Goal: Navigation & Orientation: Find specific page/section

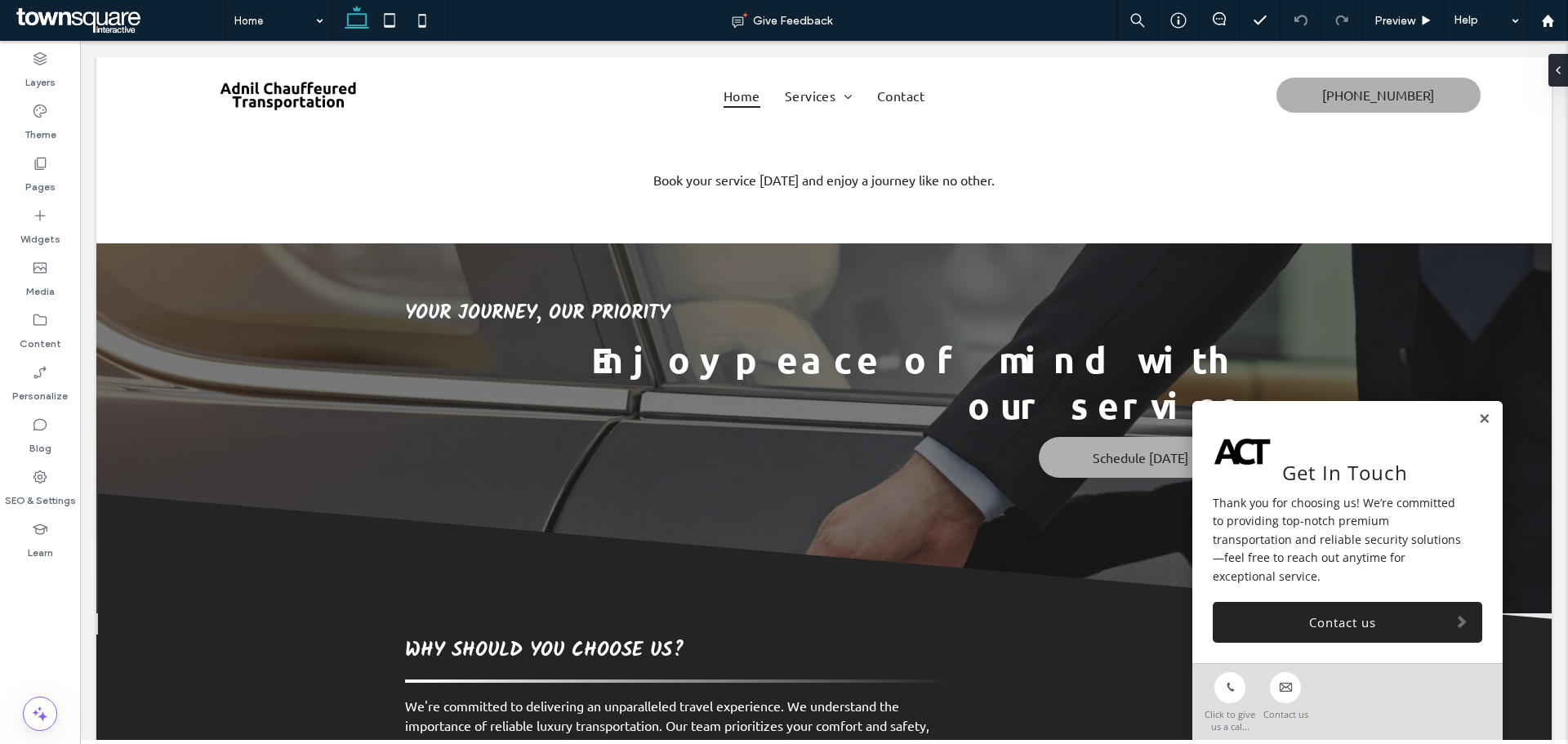
scroll to position [1750, 0]
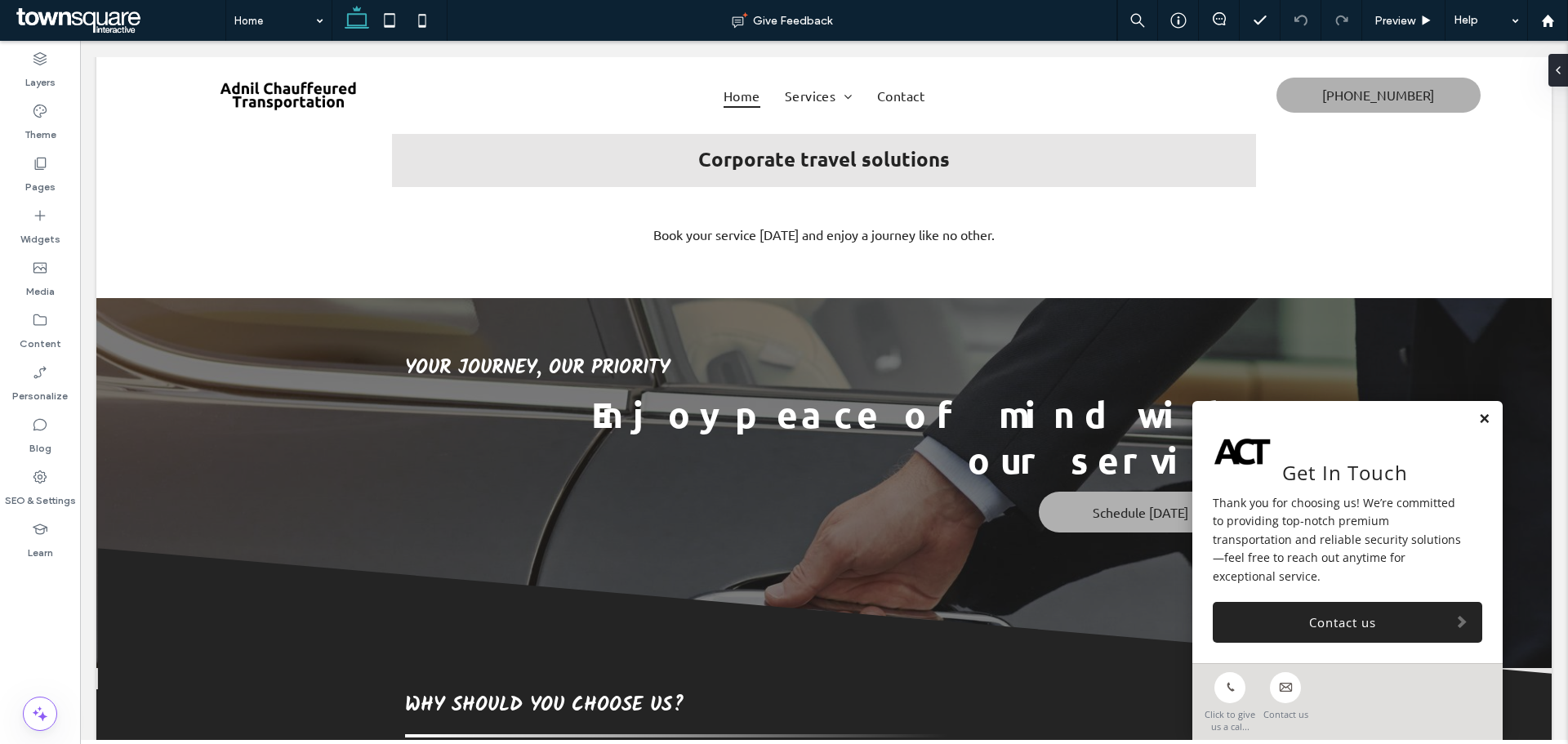
click at [1478, 426] on link at bounding box center [1484, 419] width 12 height 14
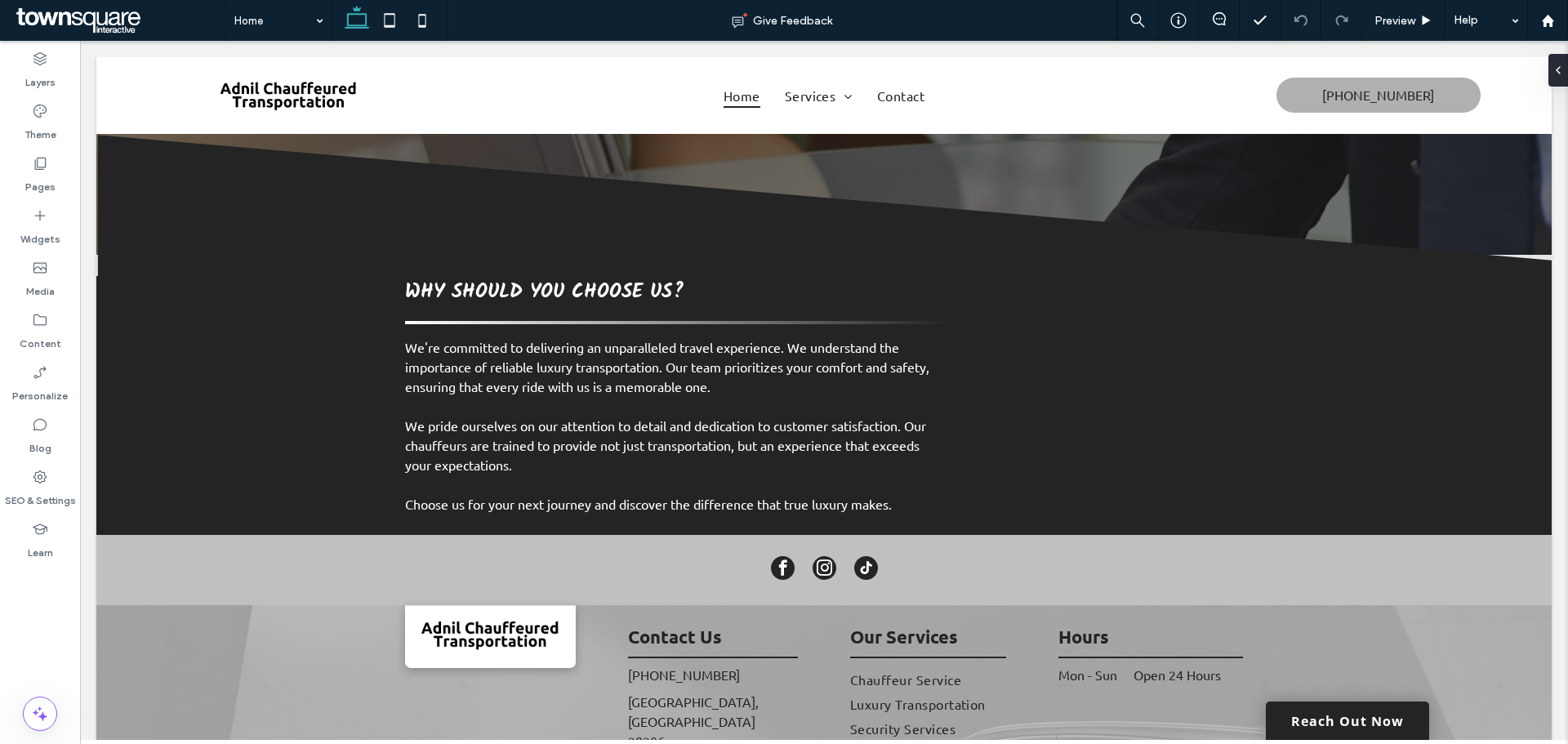
scroll to position [2249, 0]
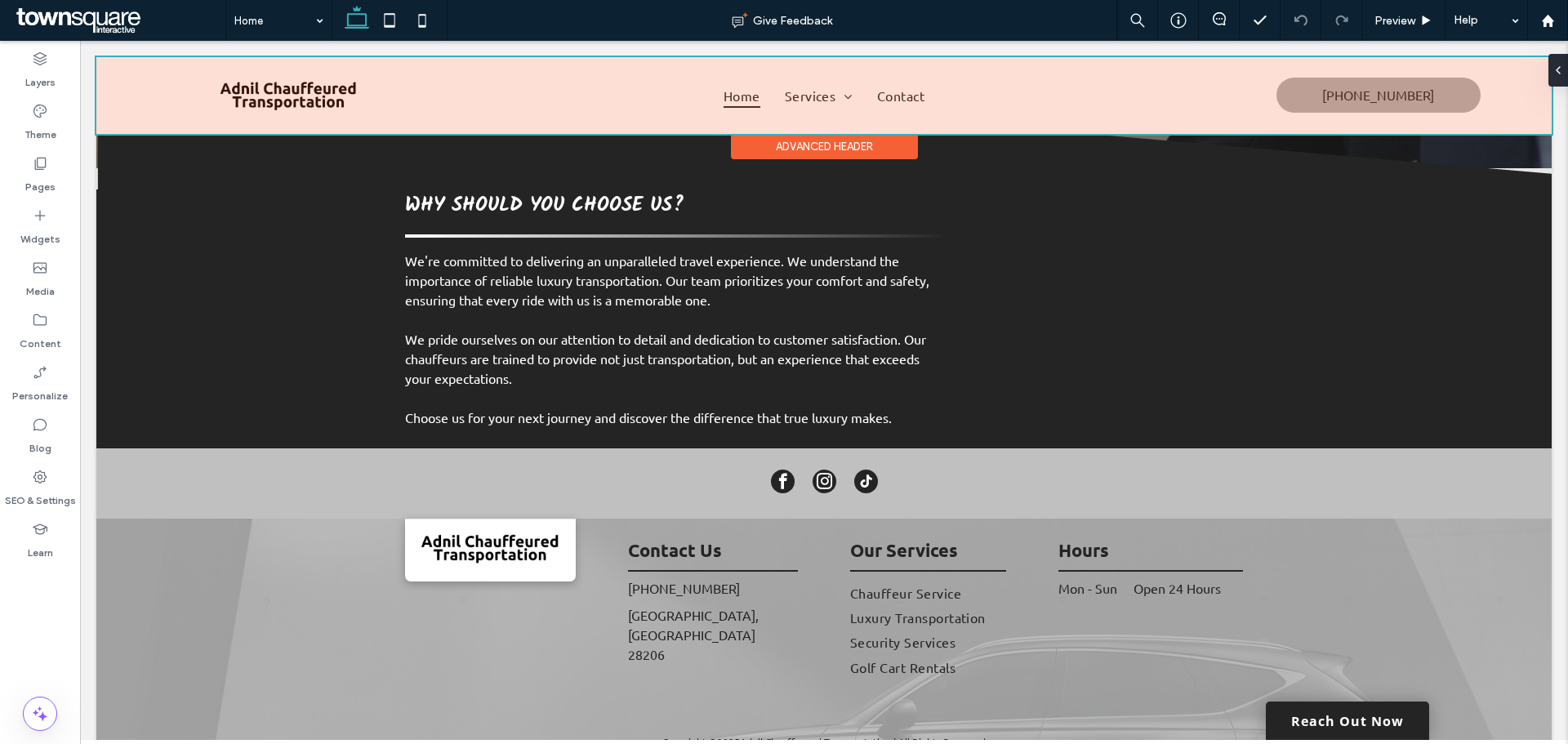
click at [888, 96] on div at bounding box center [824, 95] width 1455 height 77
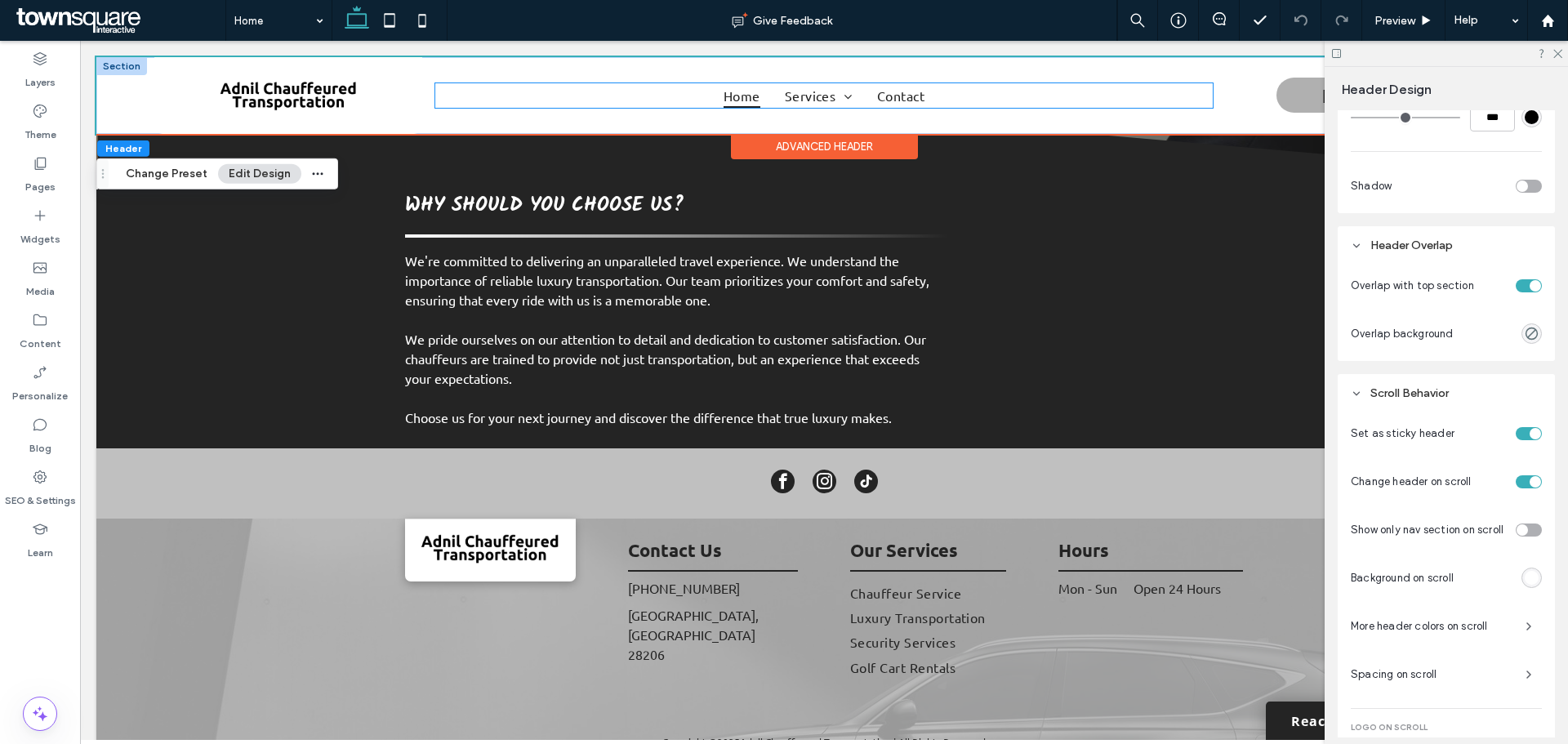
scroll to position [692, 0]
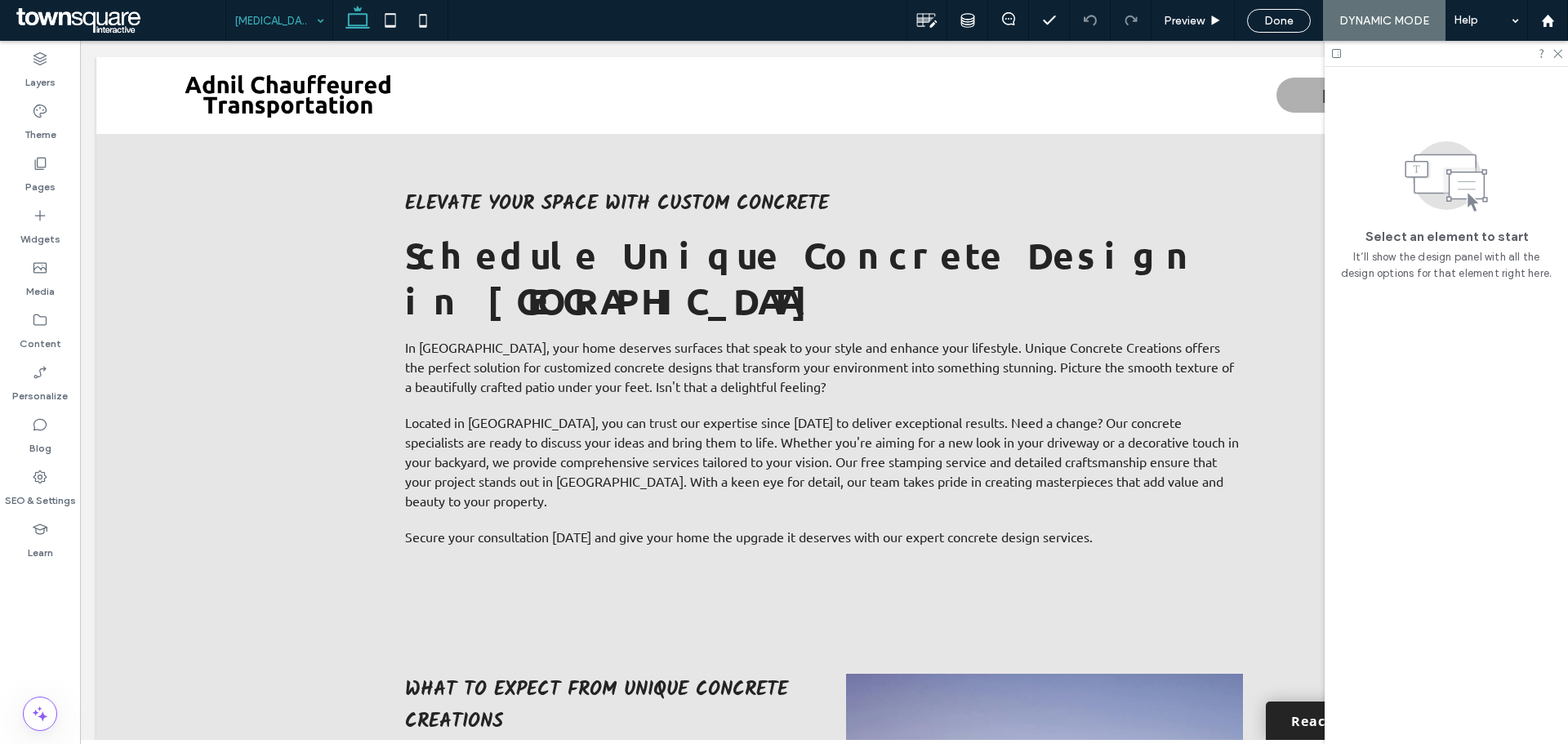
click at [307, 27] on div "norco-ga Preview Done DYNAMIC MODE Help Design Panel Site Comments Team & Clien…" at bounding box center [784, 372] width 1568 height 744
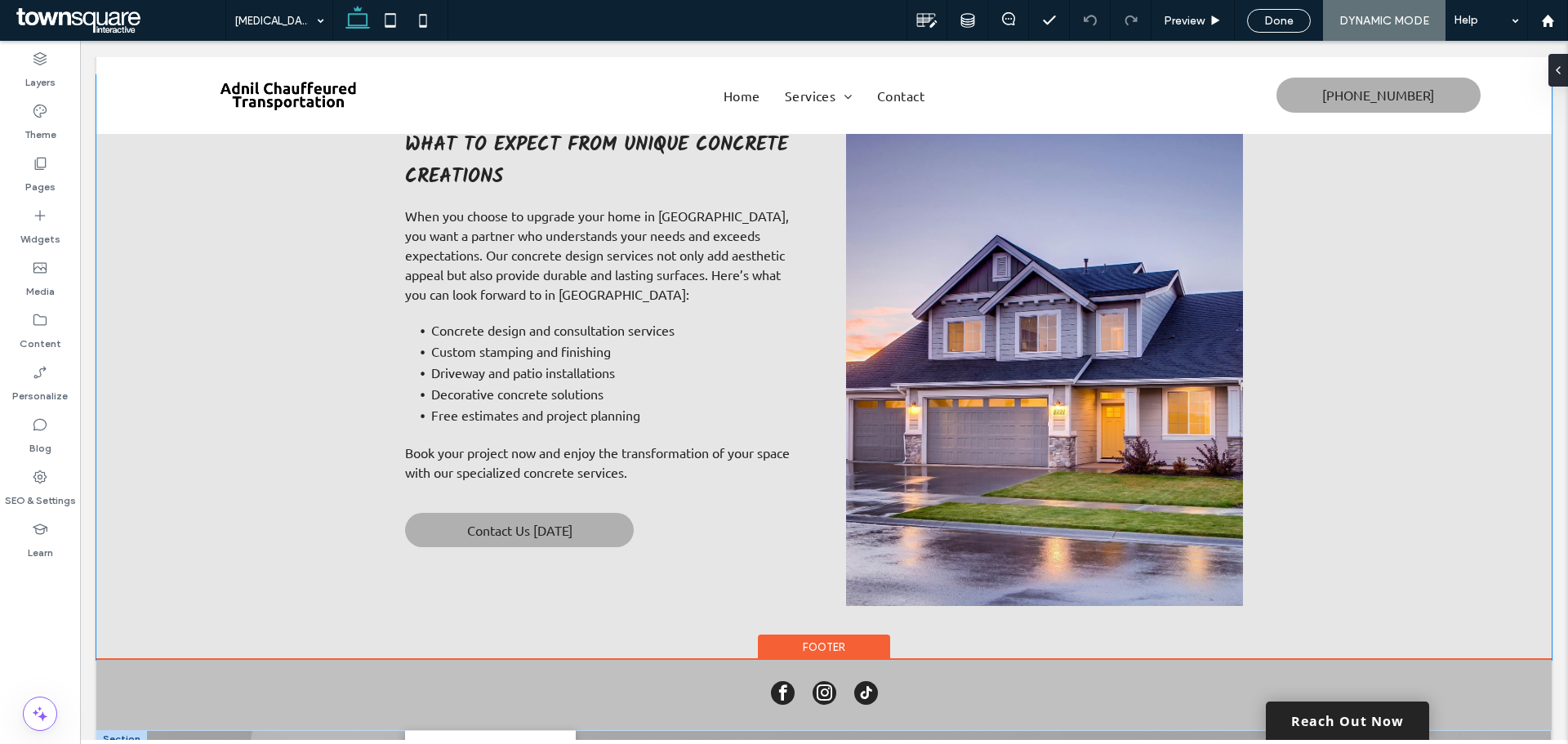
scroll to position [779, 0]
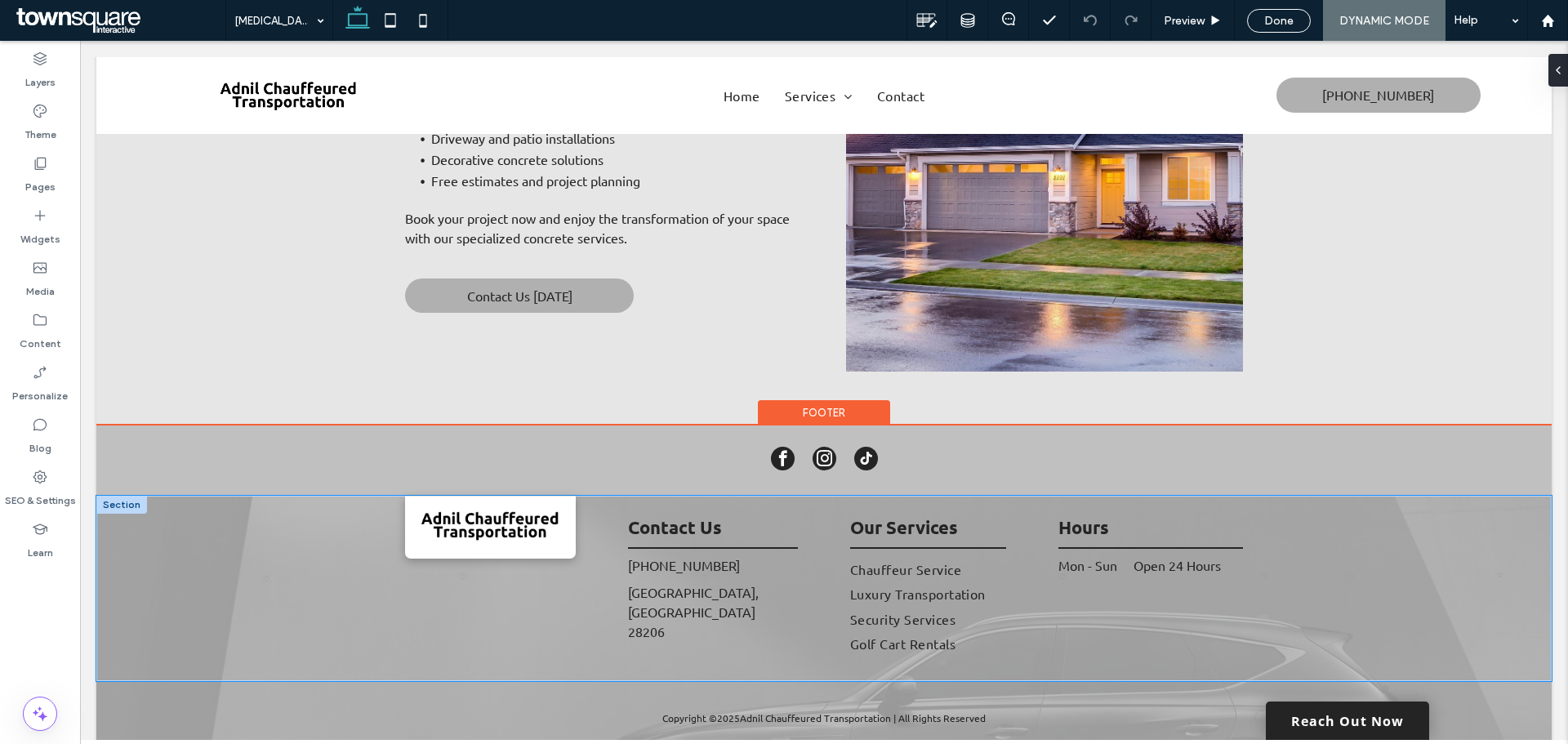
drag, startPoint x: 300, startPoint y: 365, endPoint x: 303, endPoint y: 546, distance: 181.0
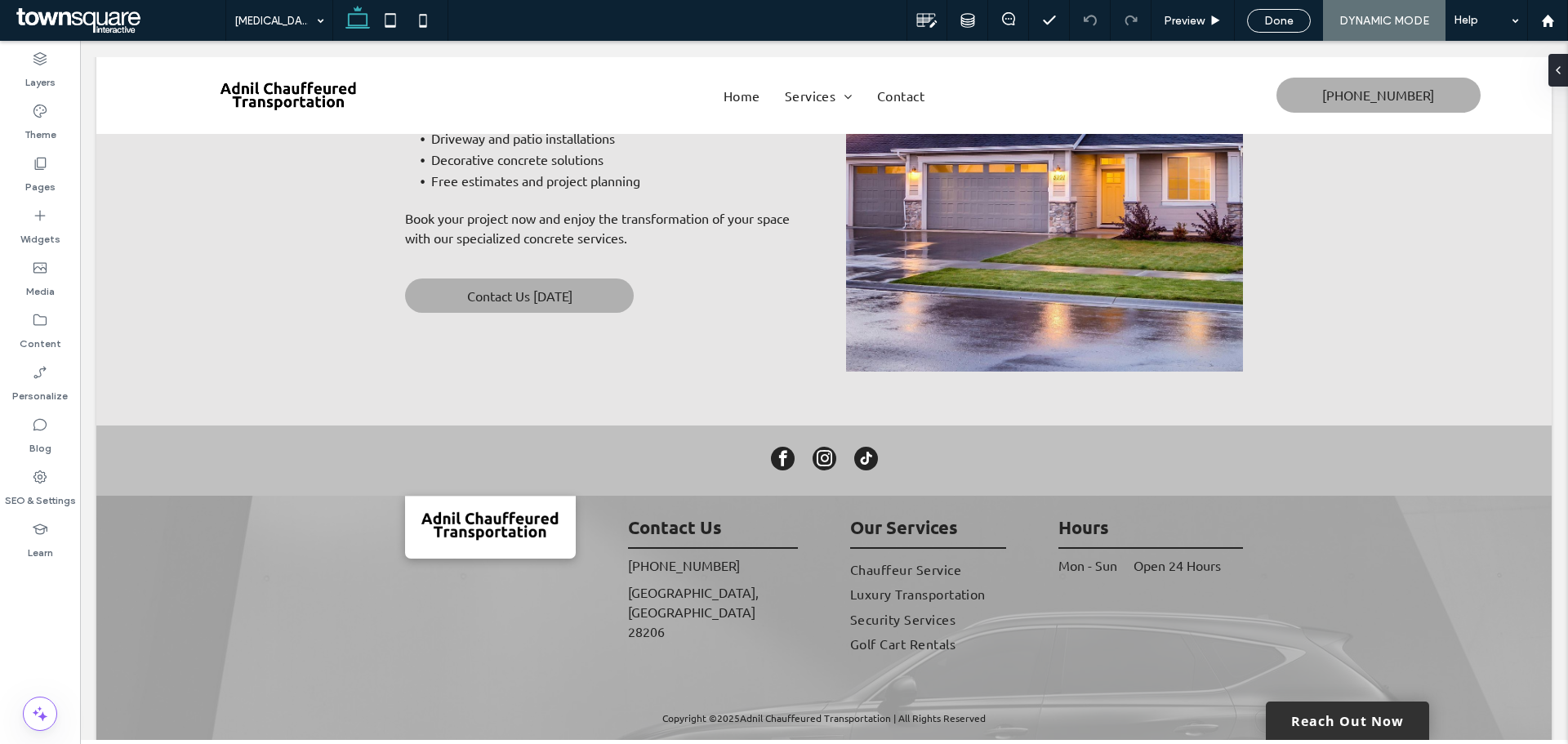
click at [1293, 731] on link "Reach Out Now" at bounding box center [1347, 720] width 164 height 39
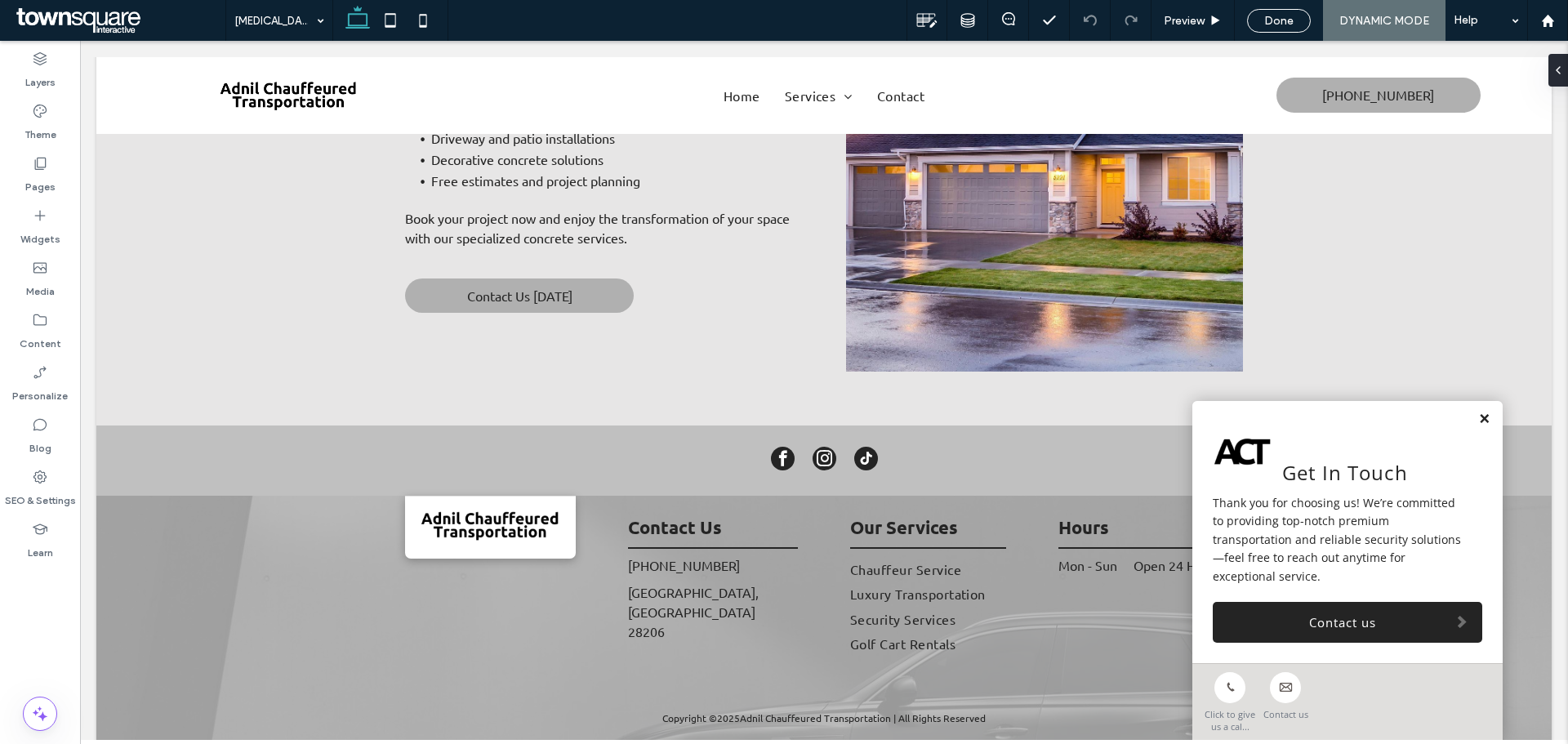
click at [1478, 426] on link at bounding box center [1484, 419] width 12 height 14
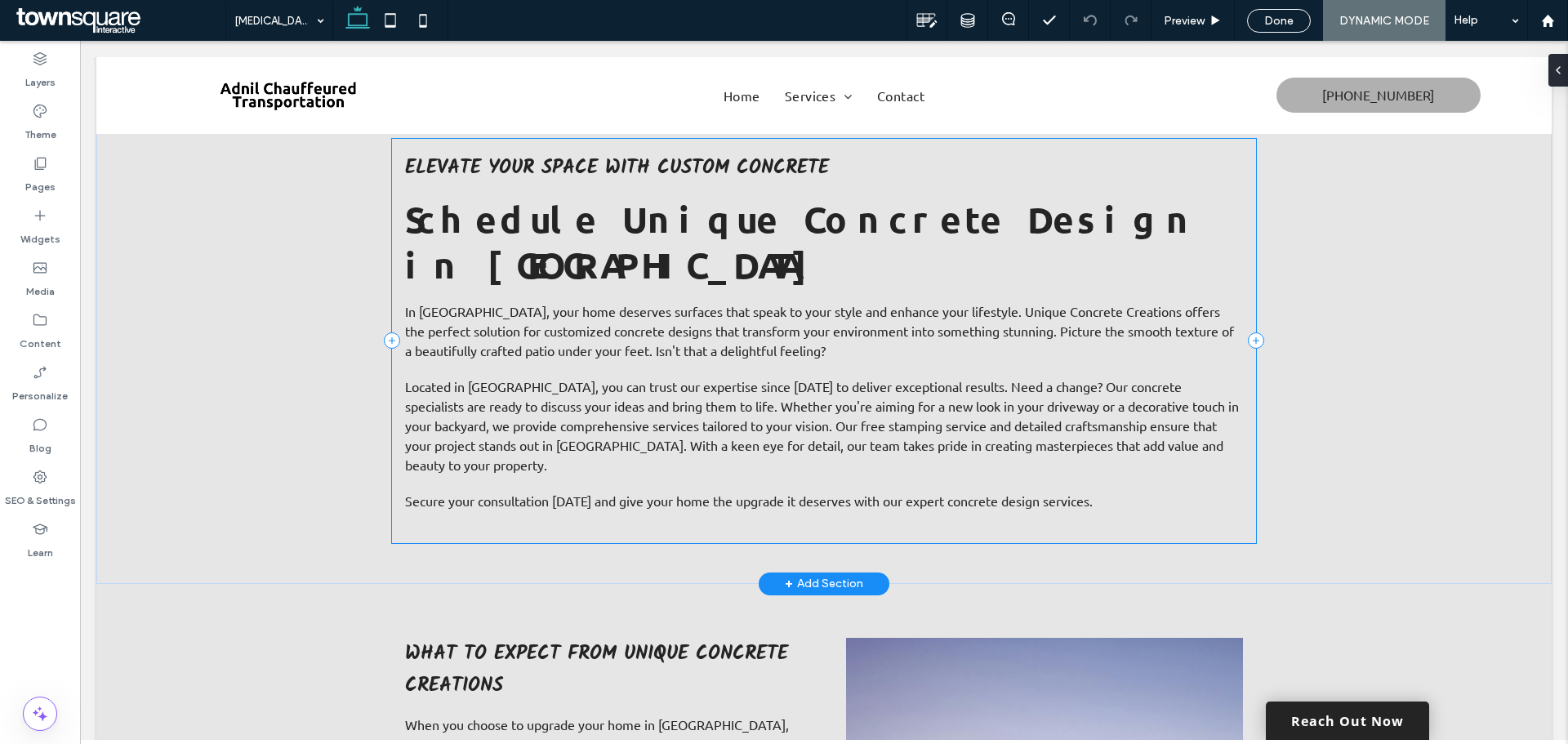
scroll to position [81, 0]
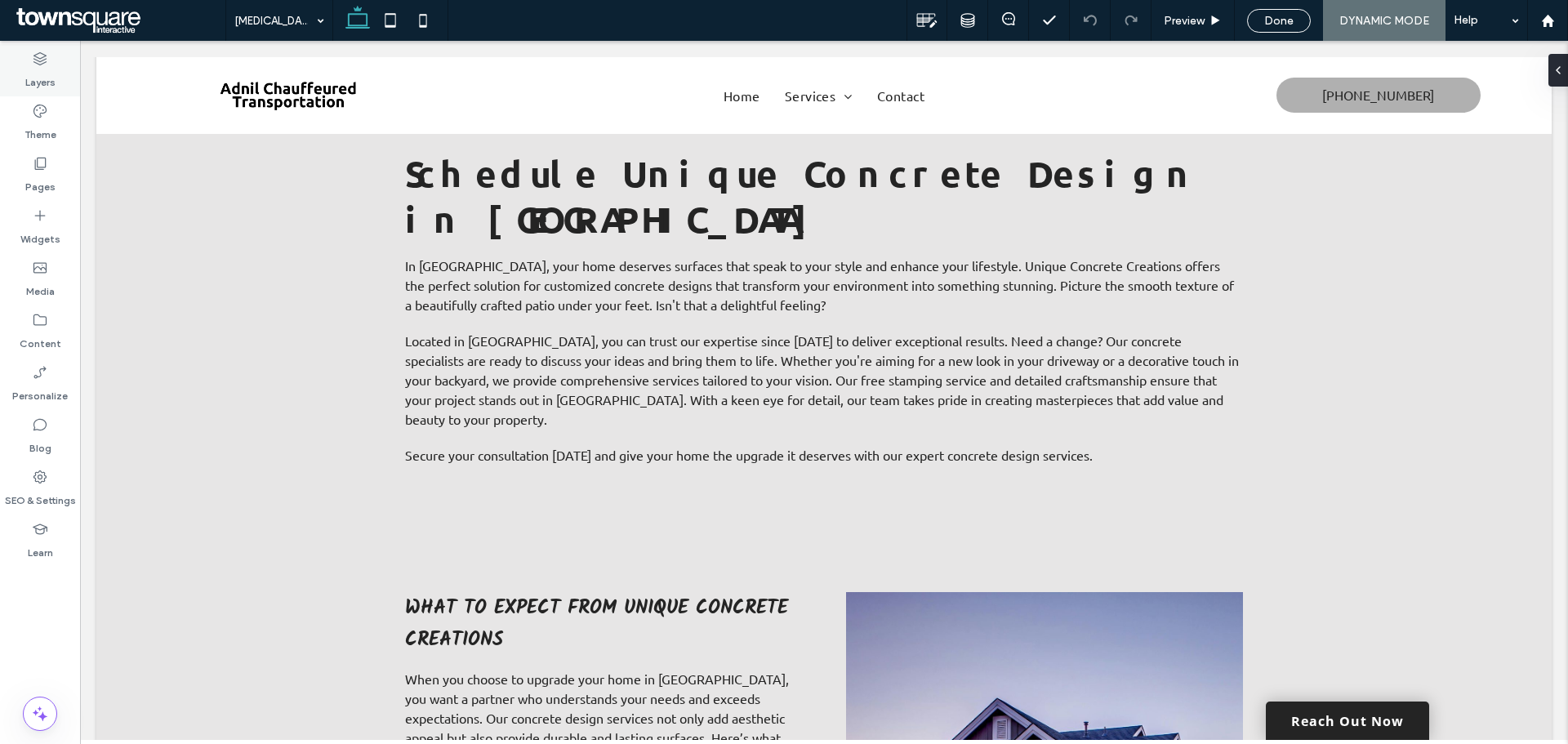
click at [32, 65] on icon at bounding box center [40, 58] width 16 height 16
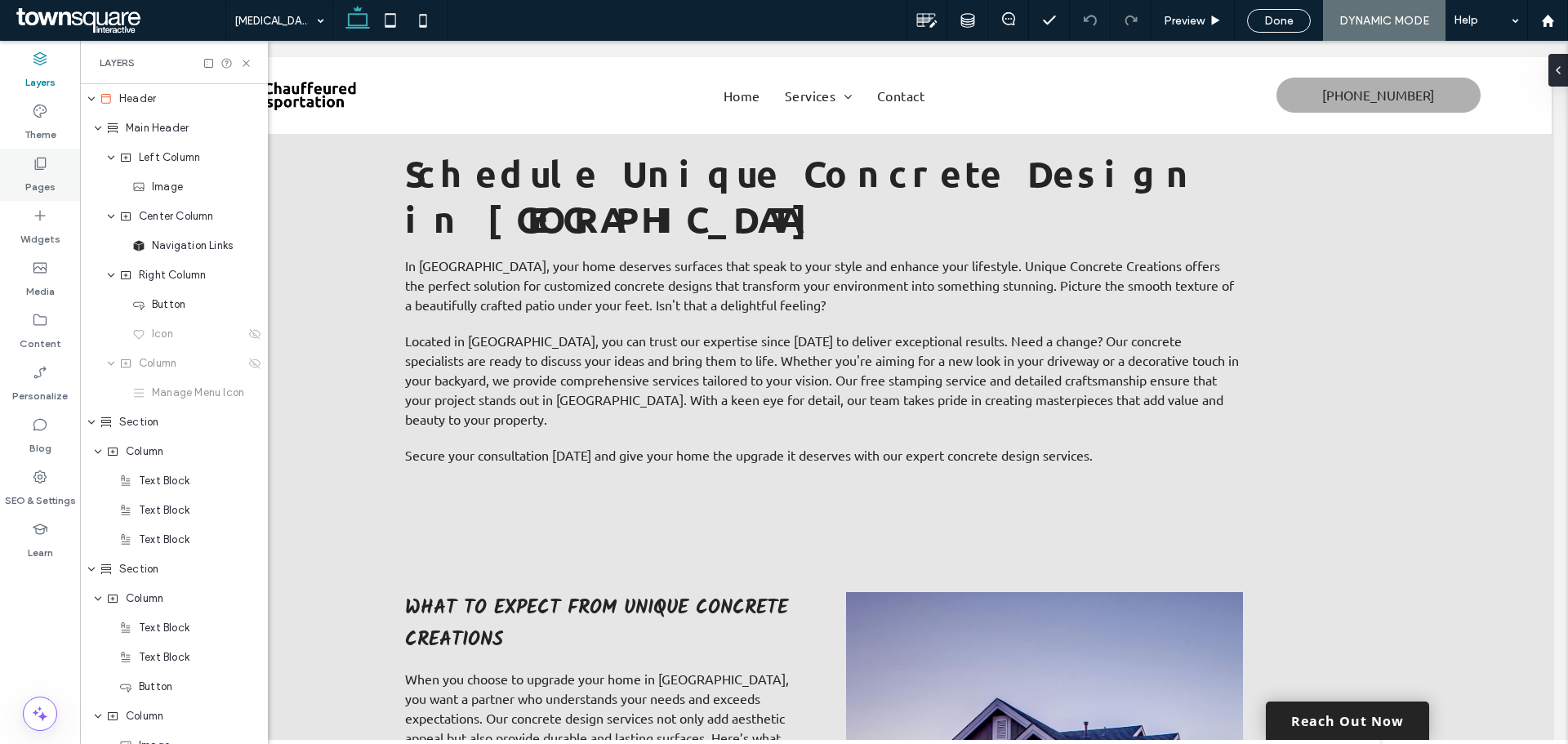
click at [37, 181] on label "Pages" at bounding box center [41, 183] width 30 height 23
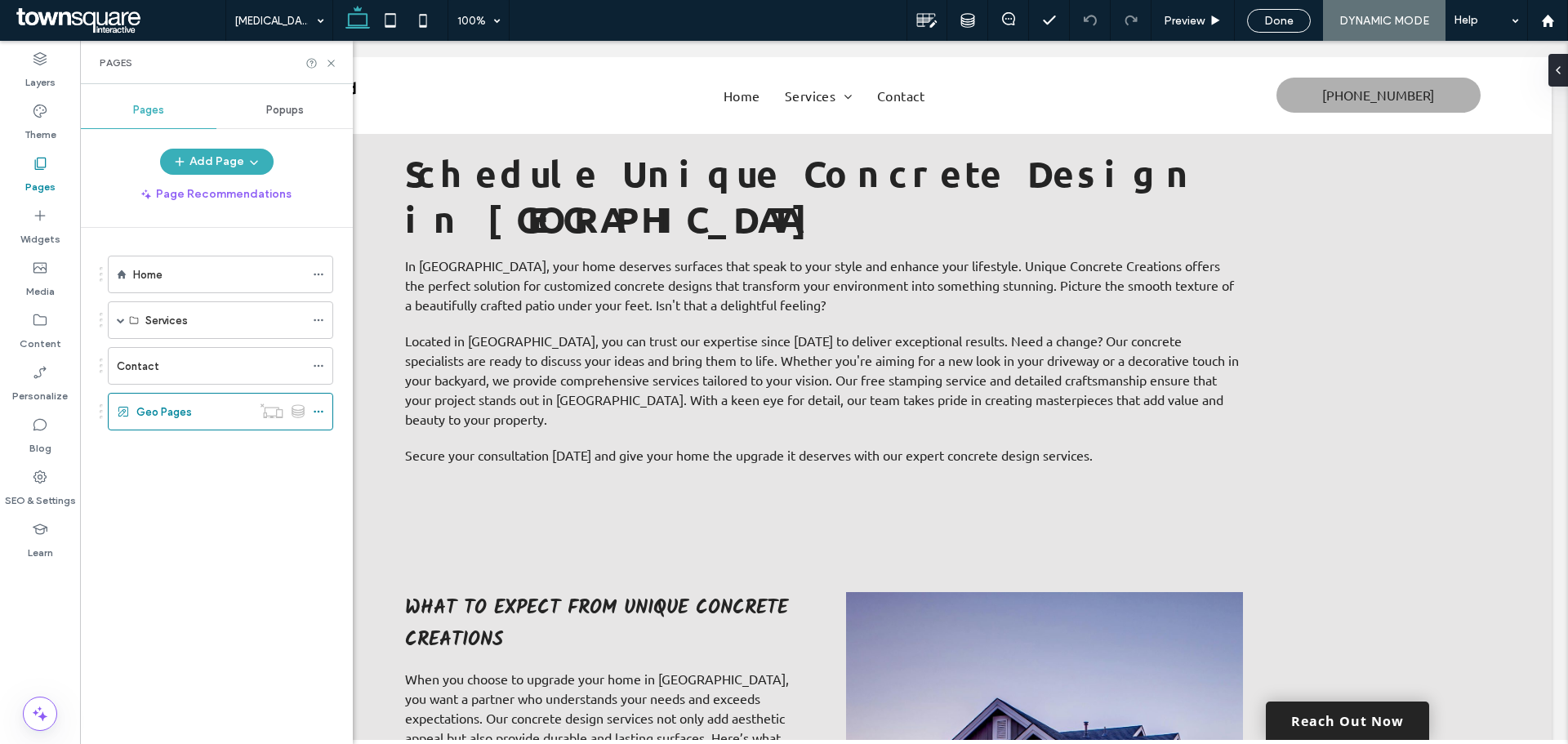
scroll to position [0, 0]
click at [332, 65] on icon at bounding box center [330, 62] width 12 height 12
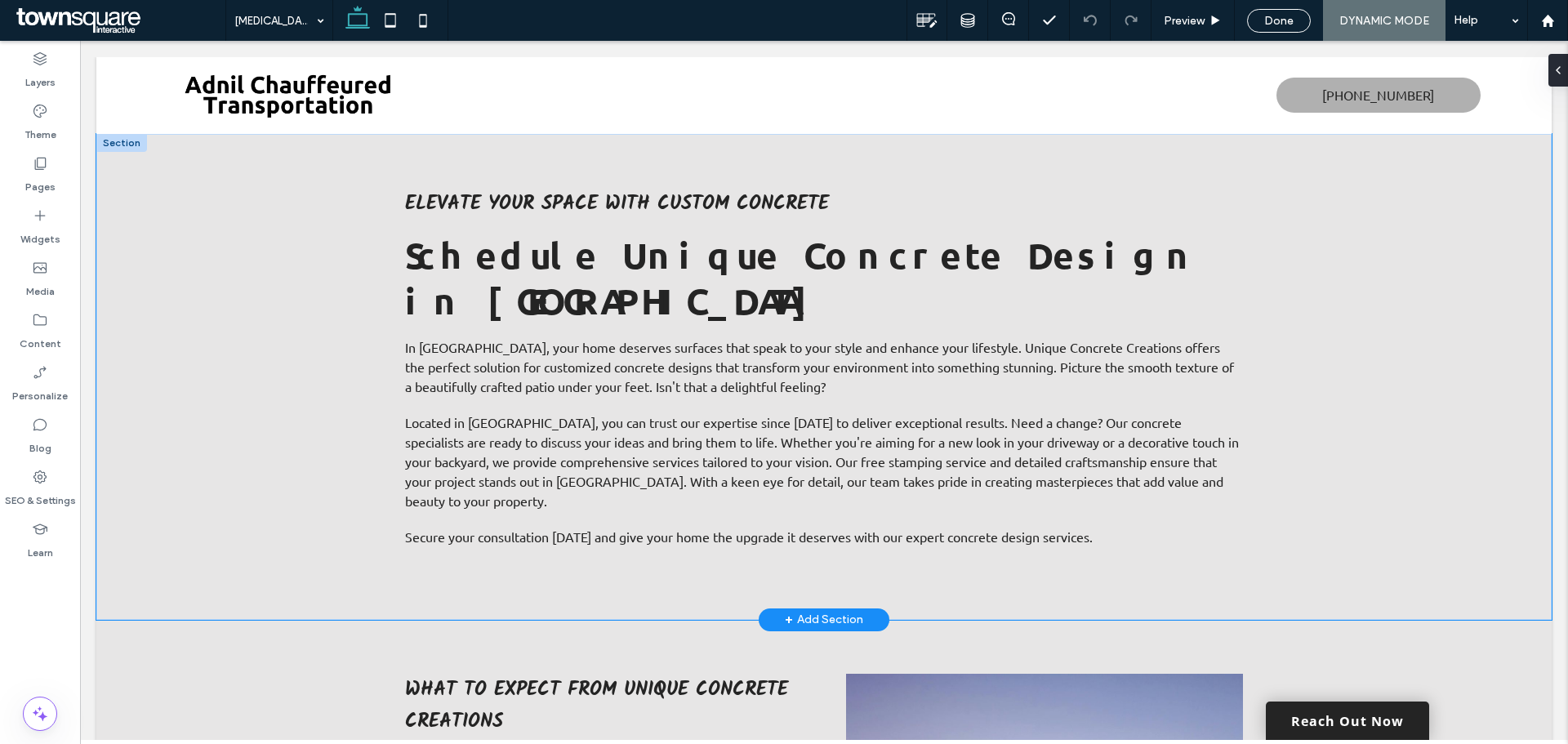
drag, startPoint x: 1310, startPoint y: 472, endPoint x: 1299, endPoint y: 292, distance: 180.3
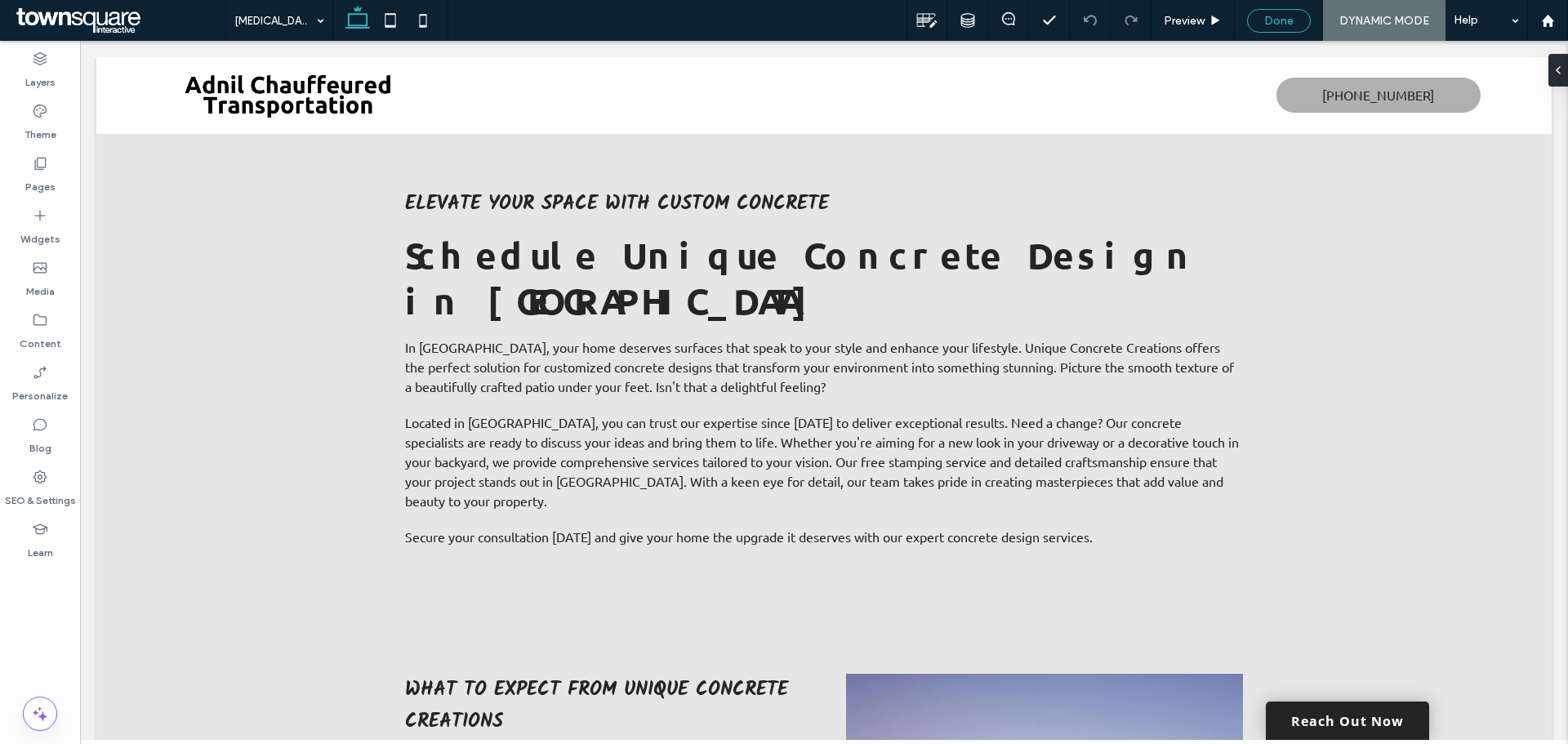
click at [1275, 16] on span "Done" at bounding box center [1278, 21] width 29 height 14
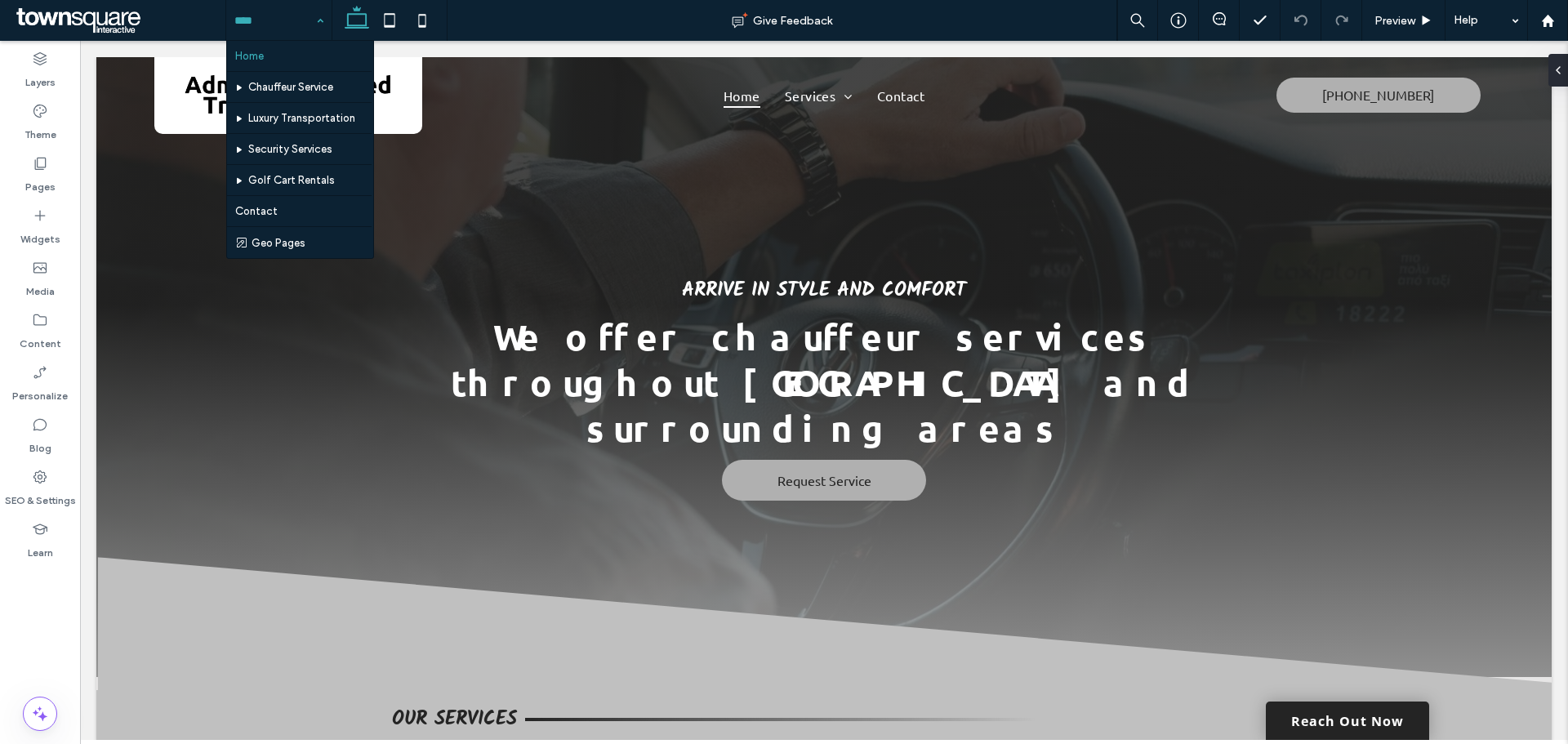
click at [319, 21] on div "Home Chauffeur Service Luxury Transportation Security Services Golf Cart Rental…" at bounding box center [278, 20] width 105 height 41
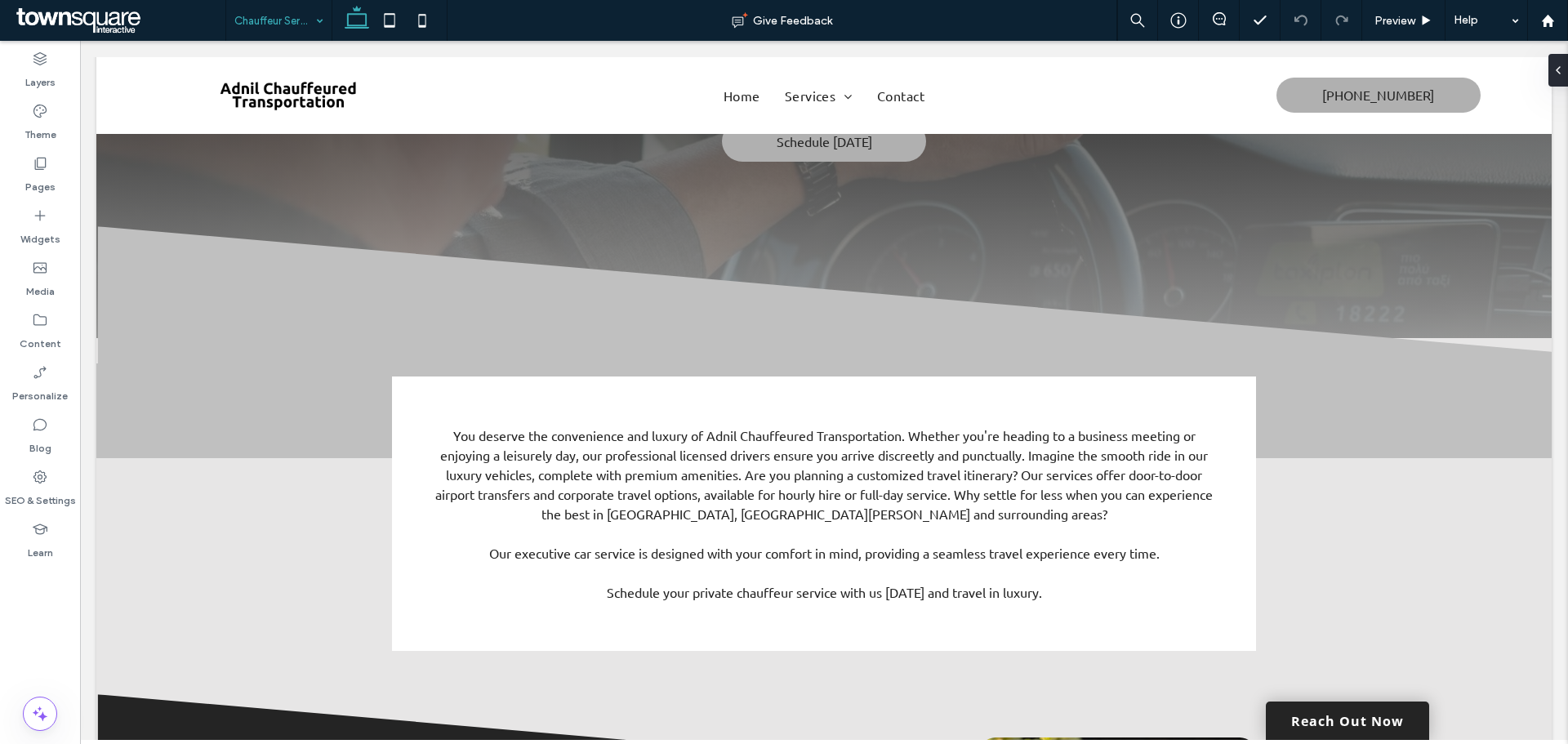
scroll to position [65, 0]
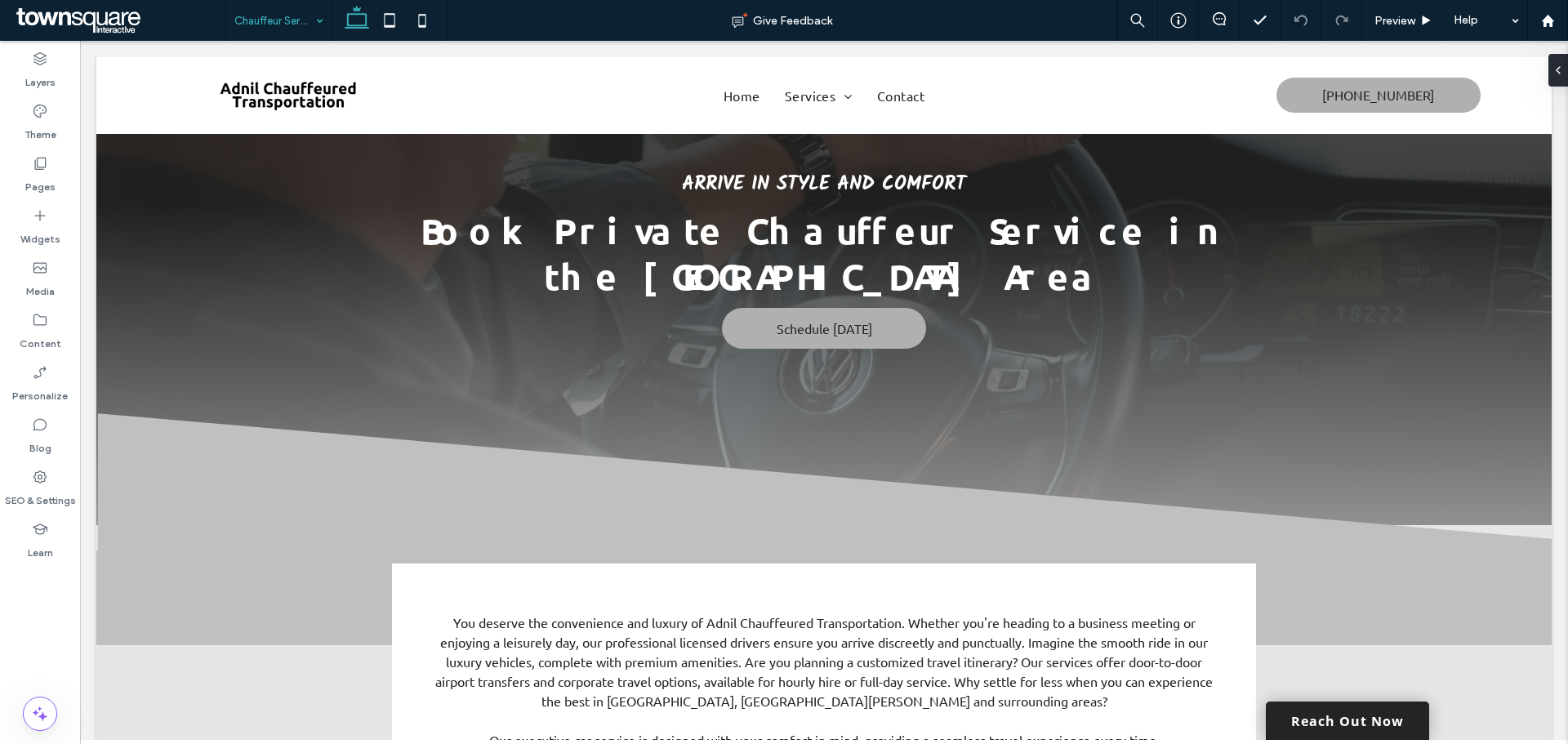
click at [317, 20] on div "Chauffeur Service" at bounding box center [278, 20] width 105 height 41
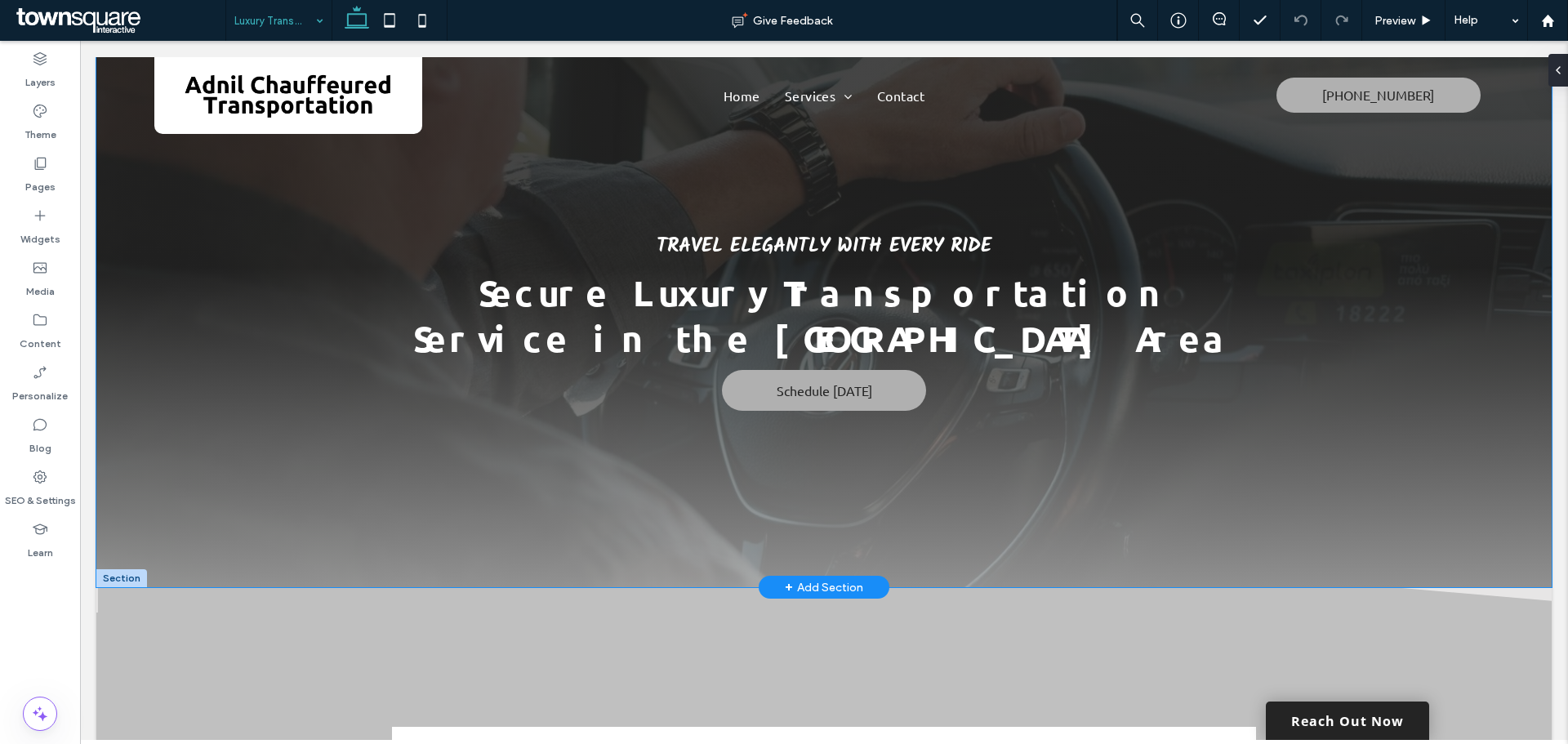
drag, startPoint x: 1005, startPoint y: 417, endPoint x: 1279, endPoint y: 435, distance: 274.6
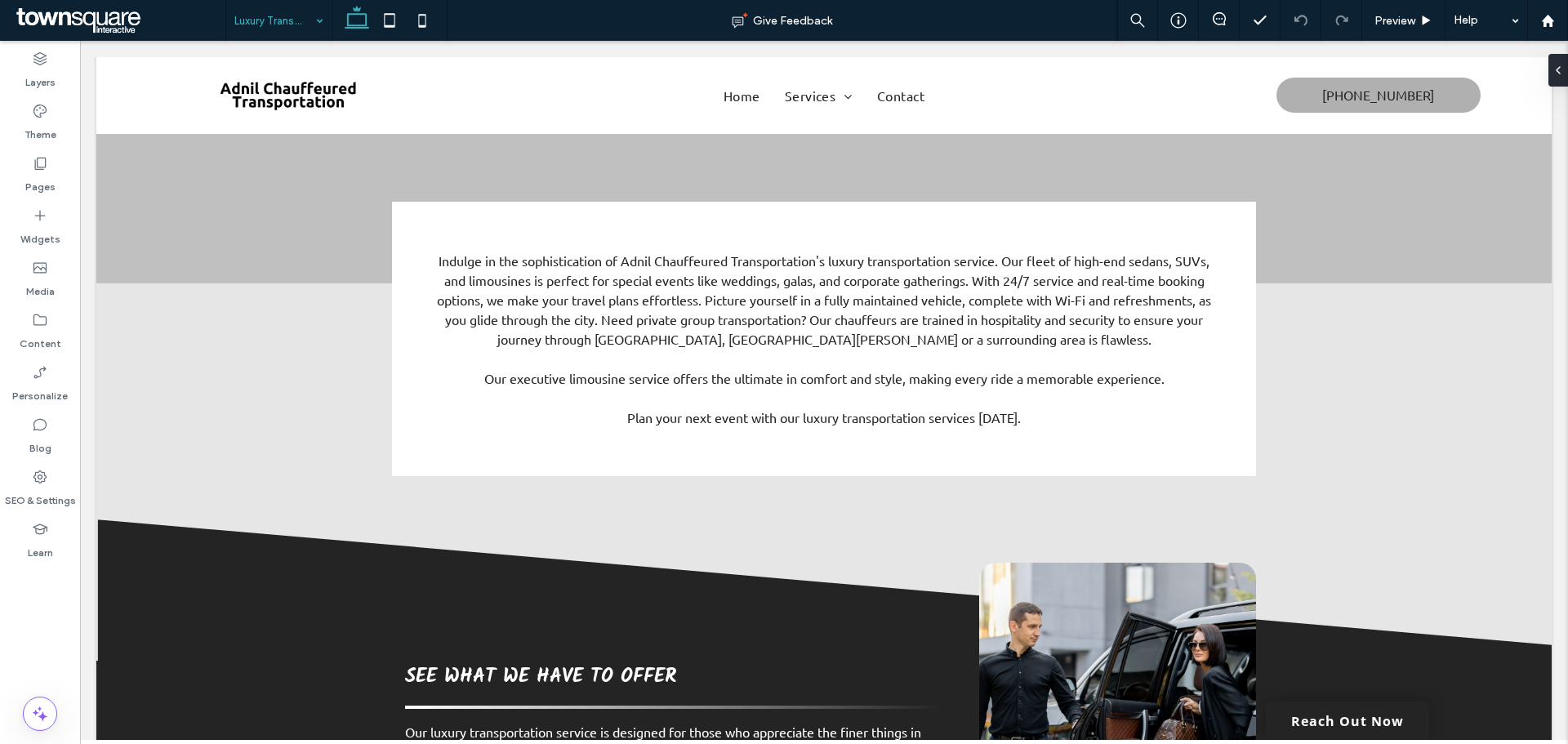
scroll to position [499, 0]
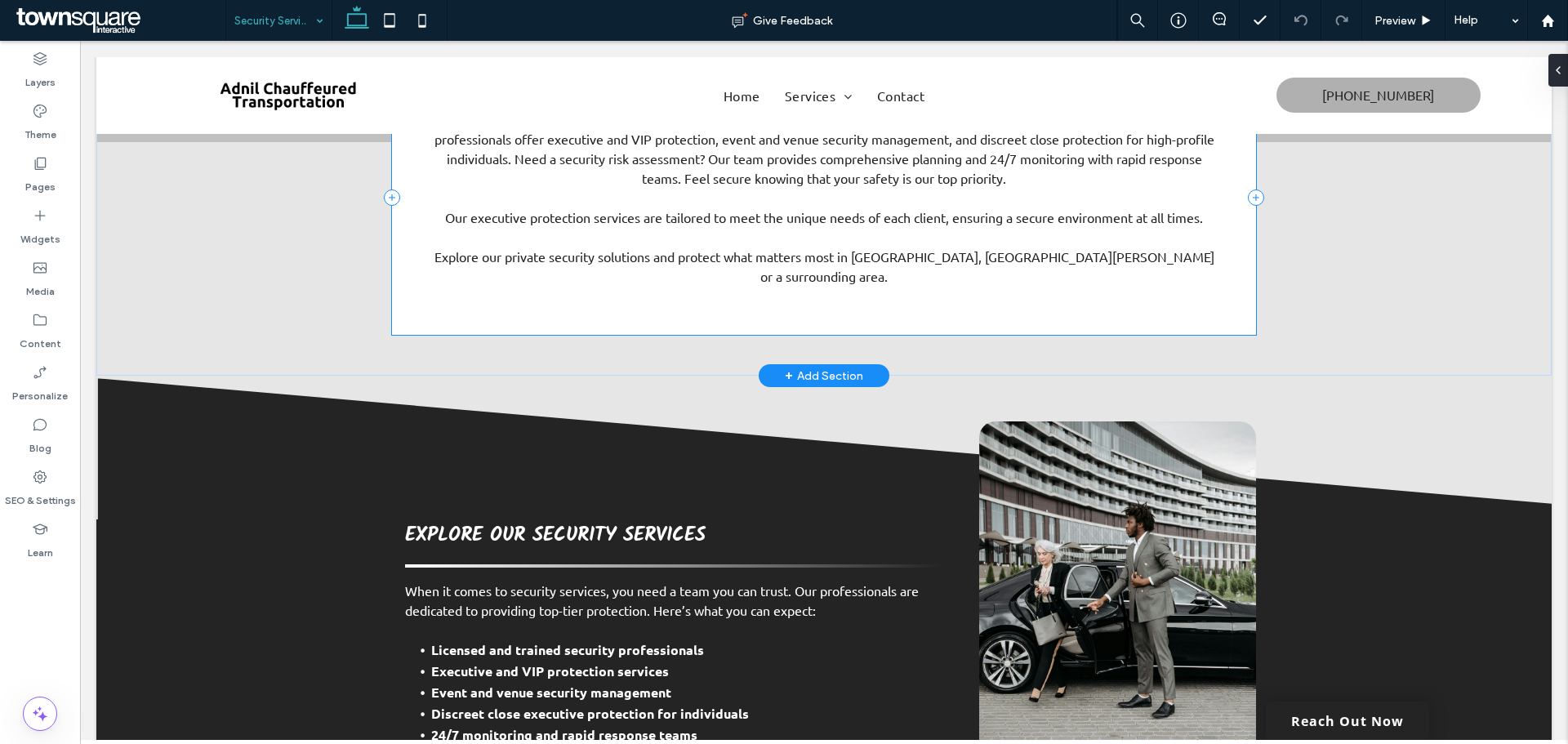
scroll to position [612, 0]
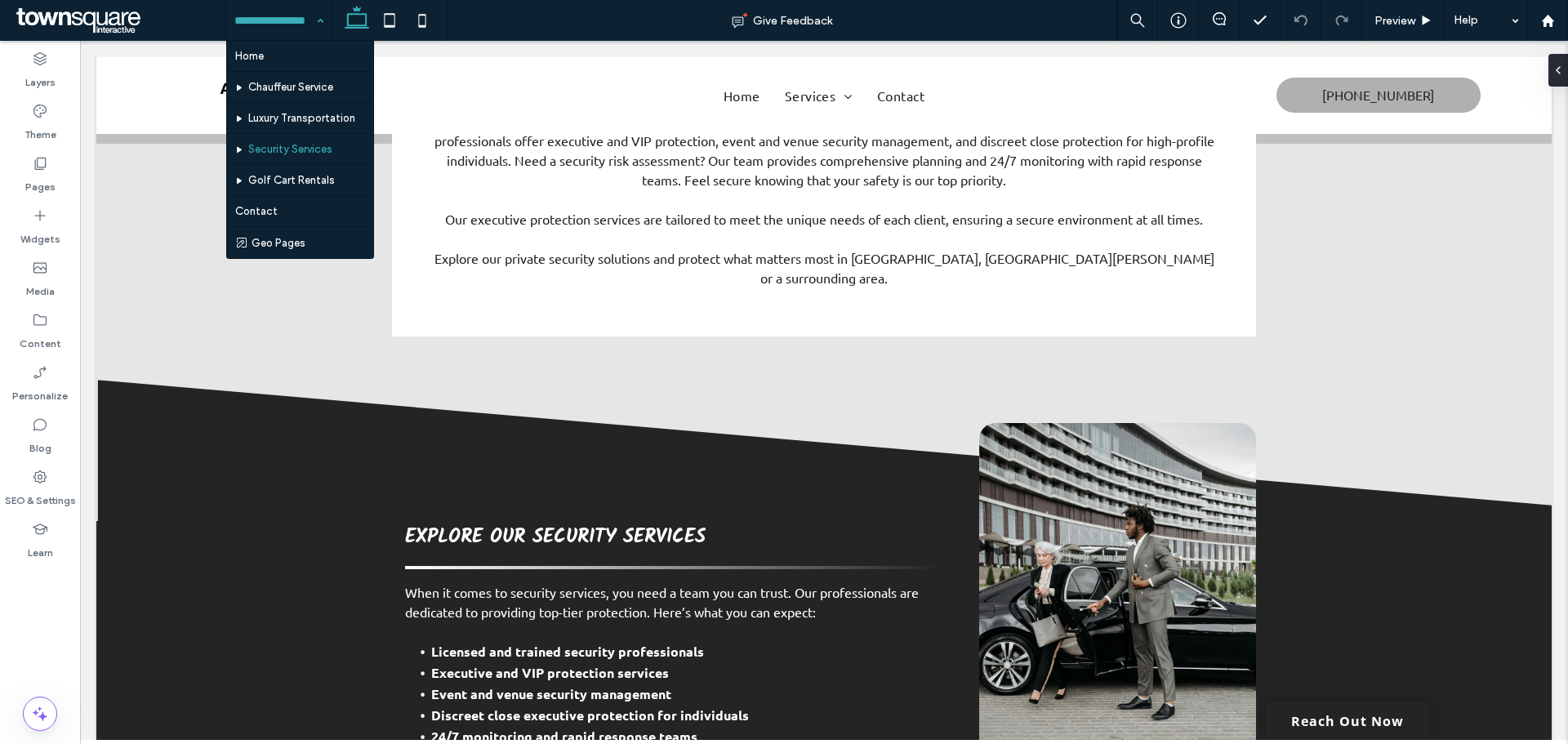
click at [304, 22] on input at bounding box center [275, 20] width 80 height 41
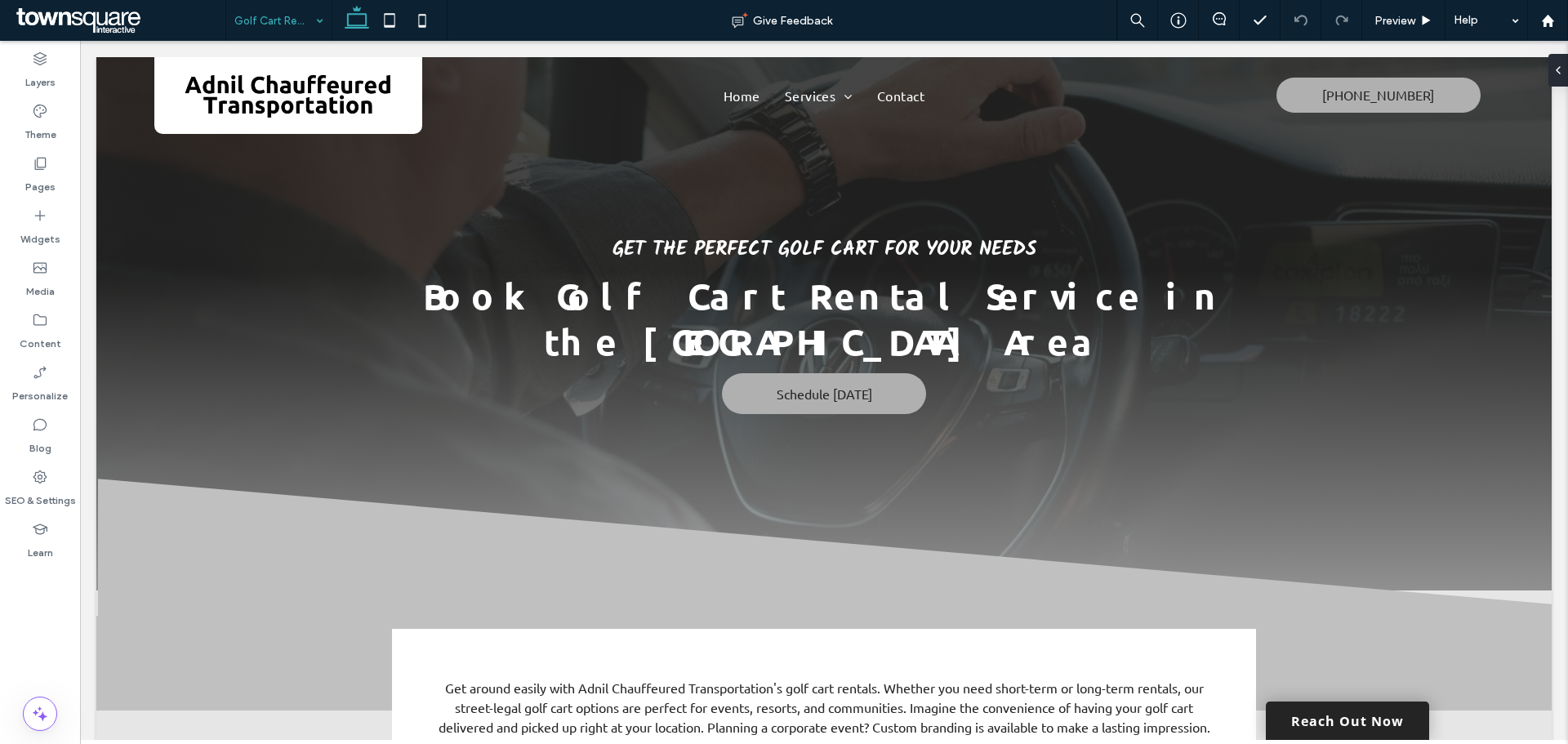
drag, startPoint x: 1564, startPoint y: 150, endPoint x: 1584, endPoint y: 79, distance: 73.8
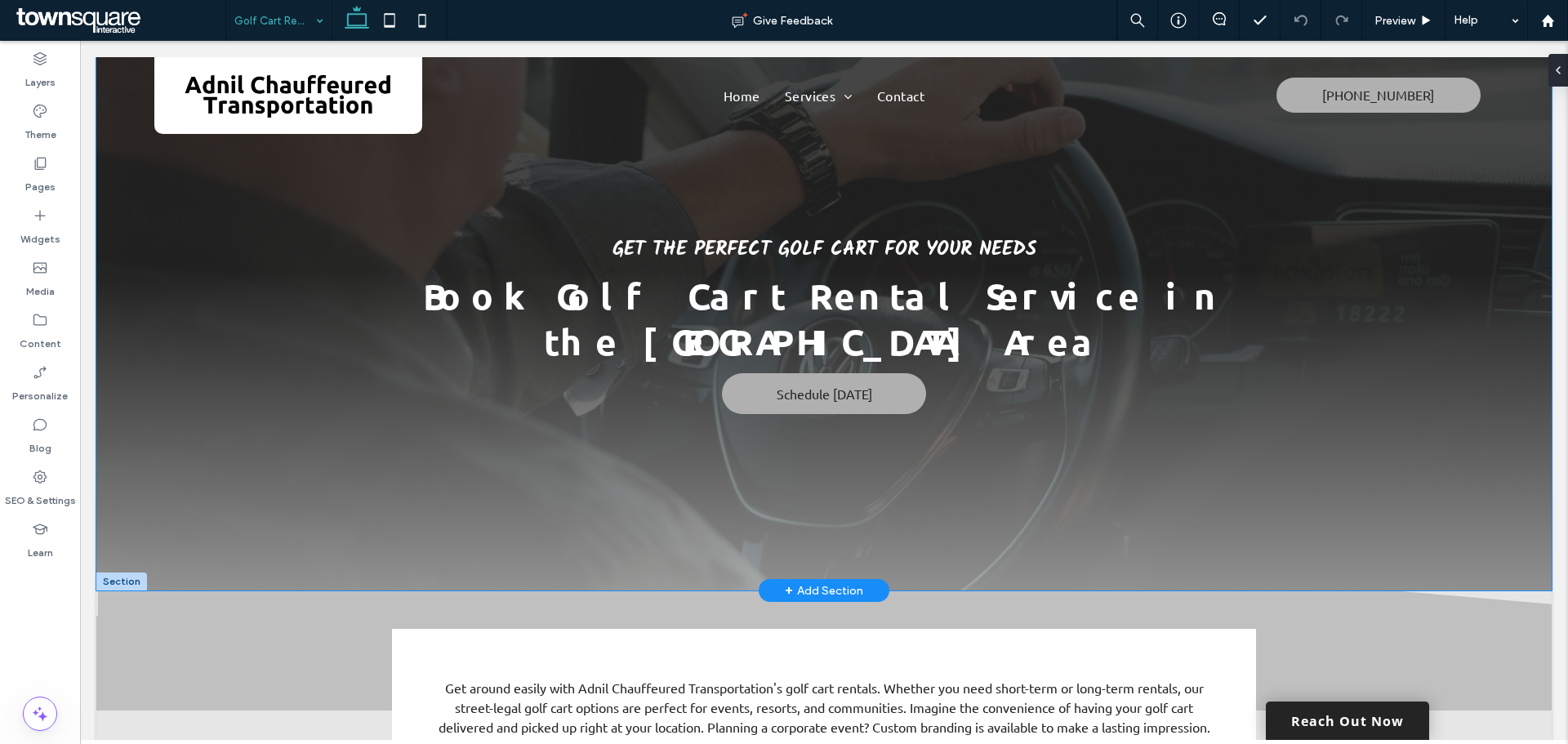
drag, startPoint x: 1384, startPoint y: 449, endPoint x: 1367, endPoint y: 222, distance: 227.6
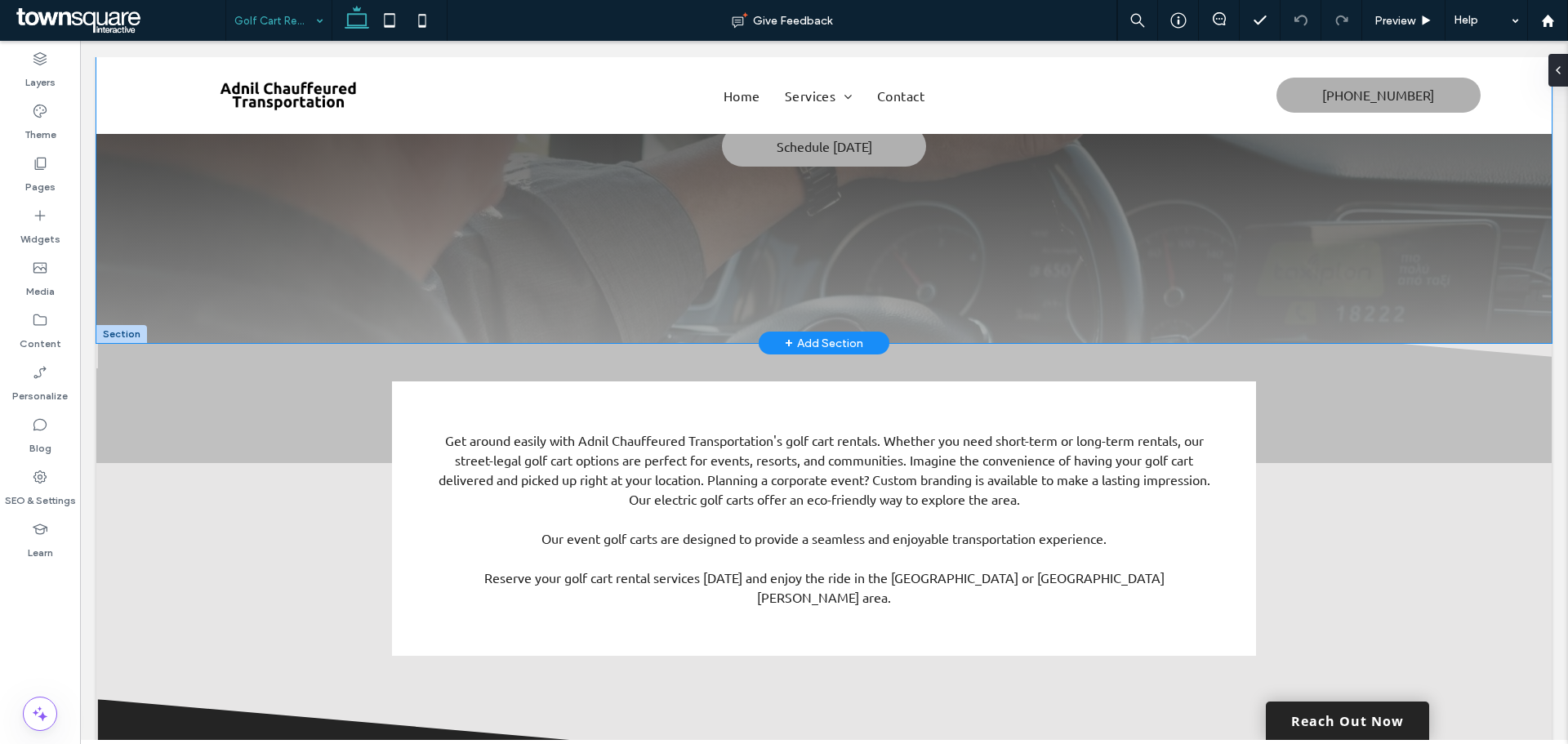
scroll to position [327, 0]
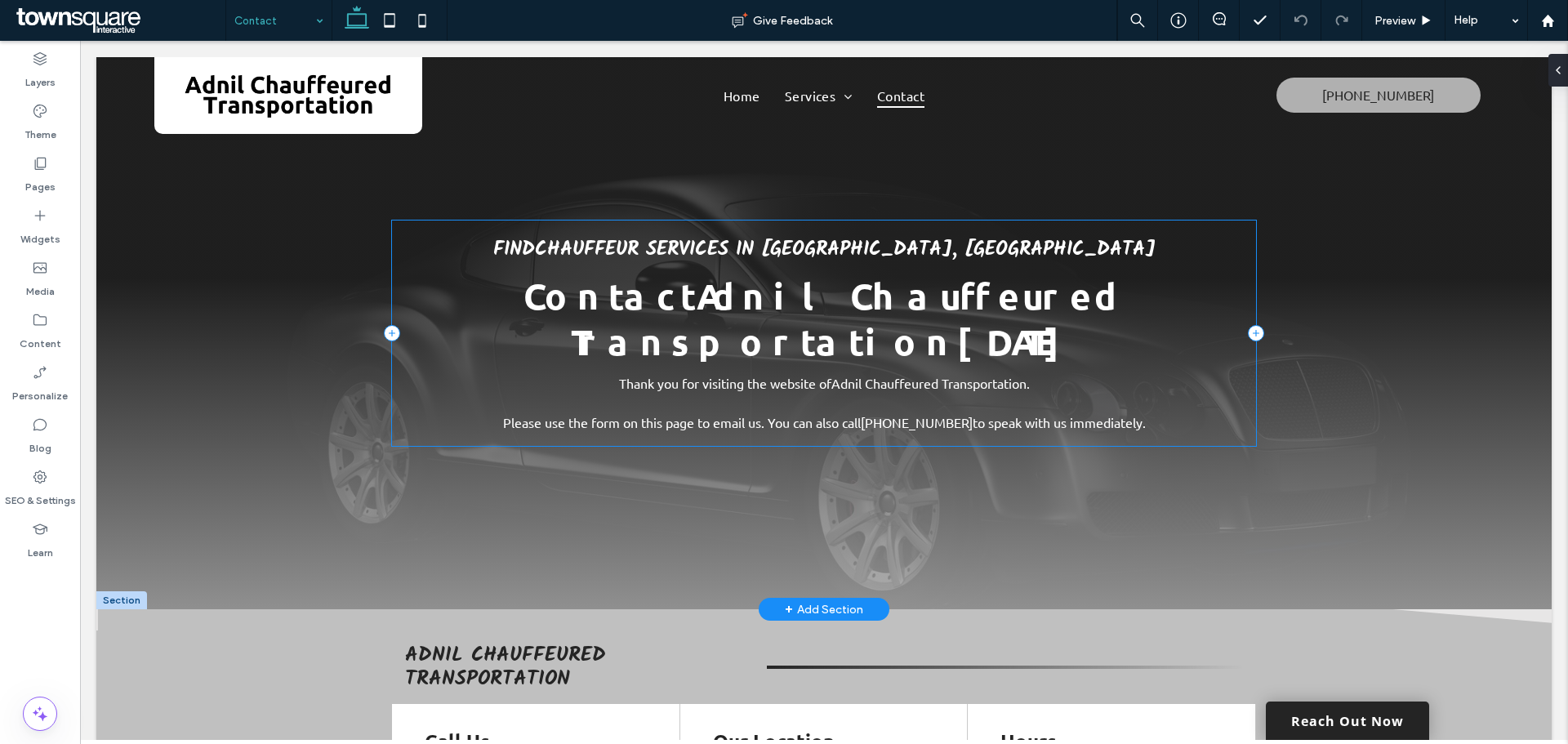
drag, startPoint x: 1206, startPoint y: 579, endPoint x: 1115, endPoint y: 227, distance: 363.6
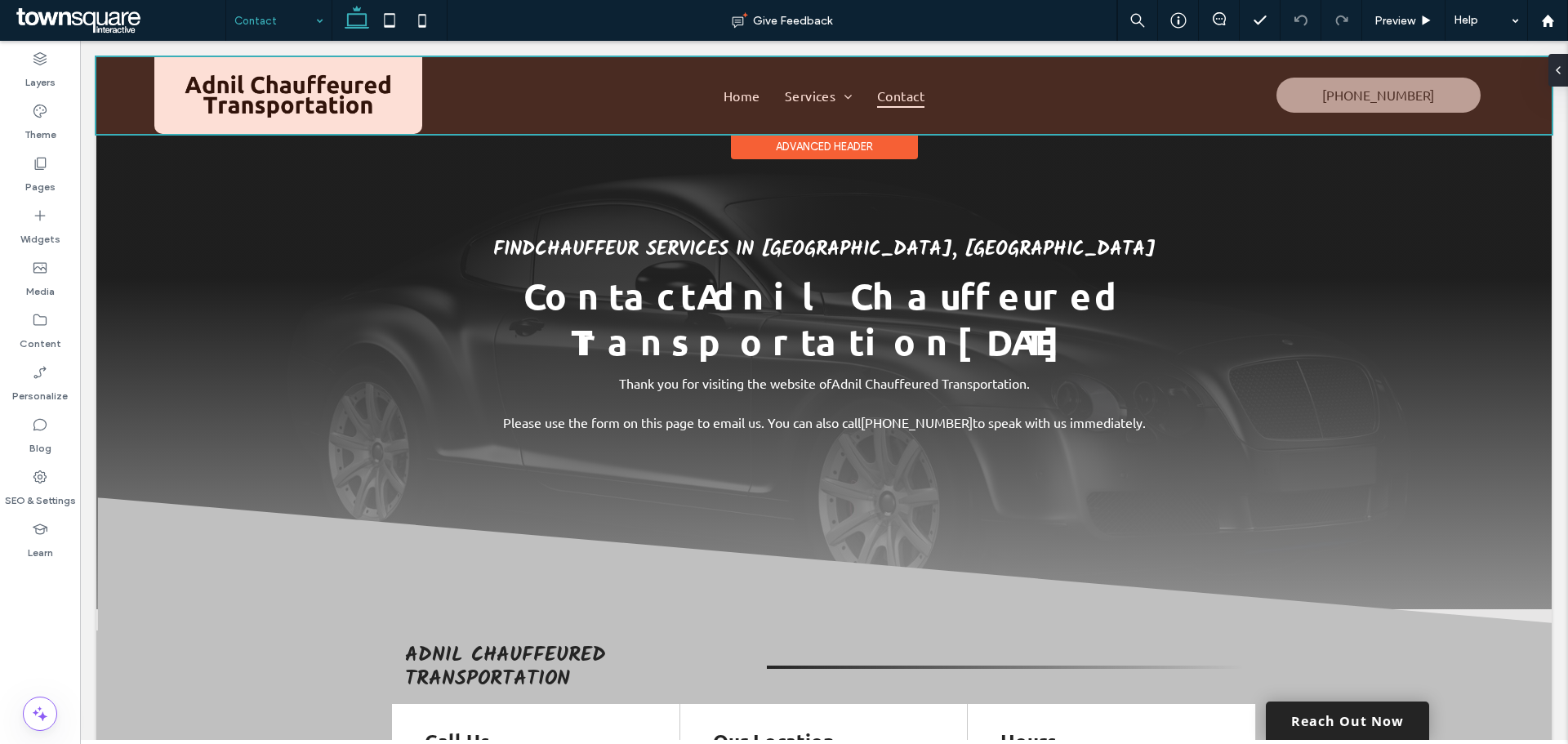
click at [747, 92] on div at bounding box center [824, 95] width 1455 height 77
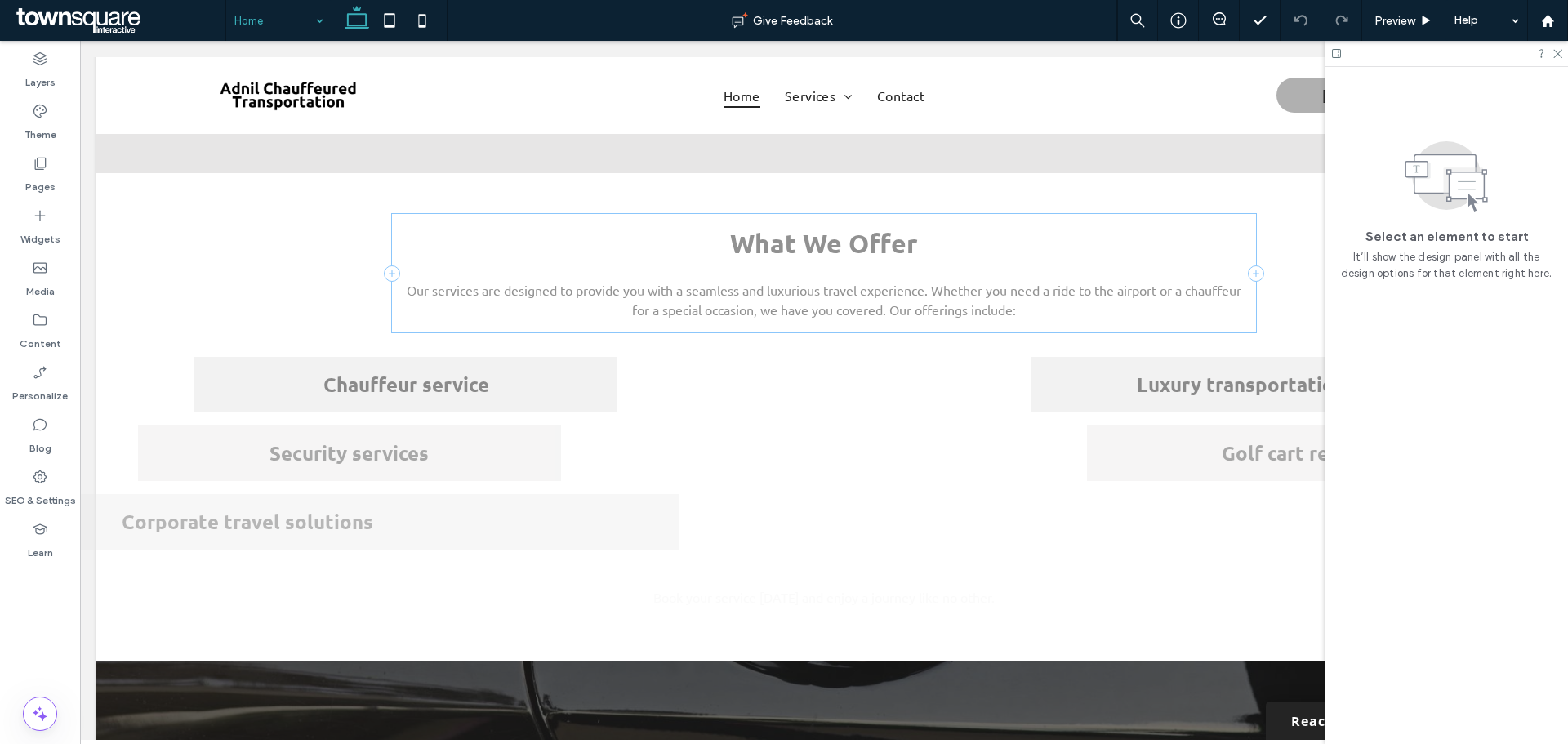
scroll to position [1388, 0]
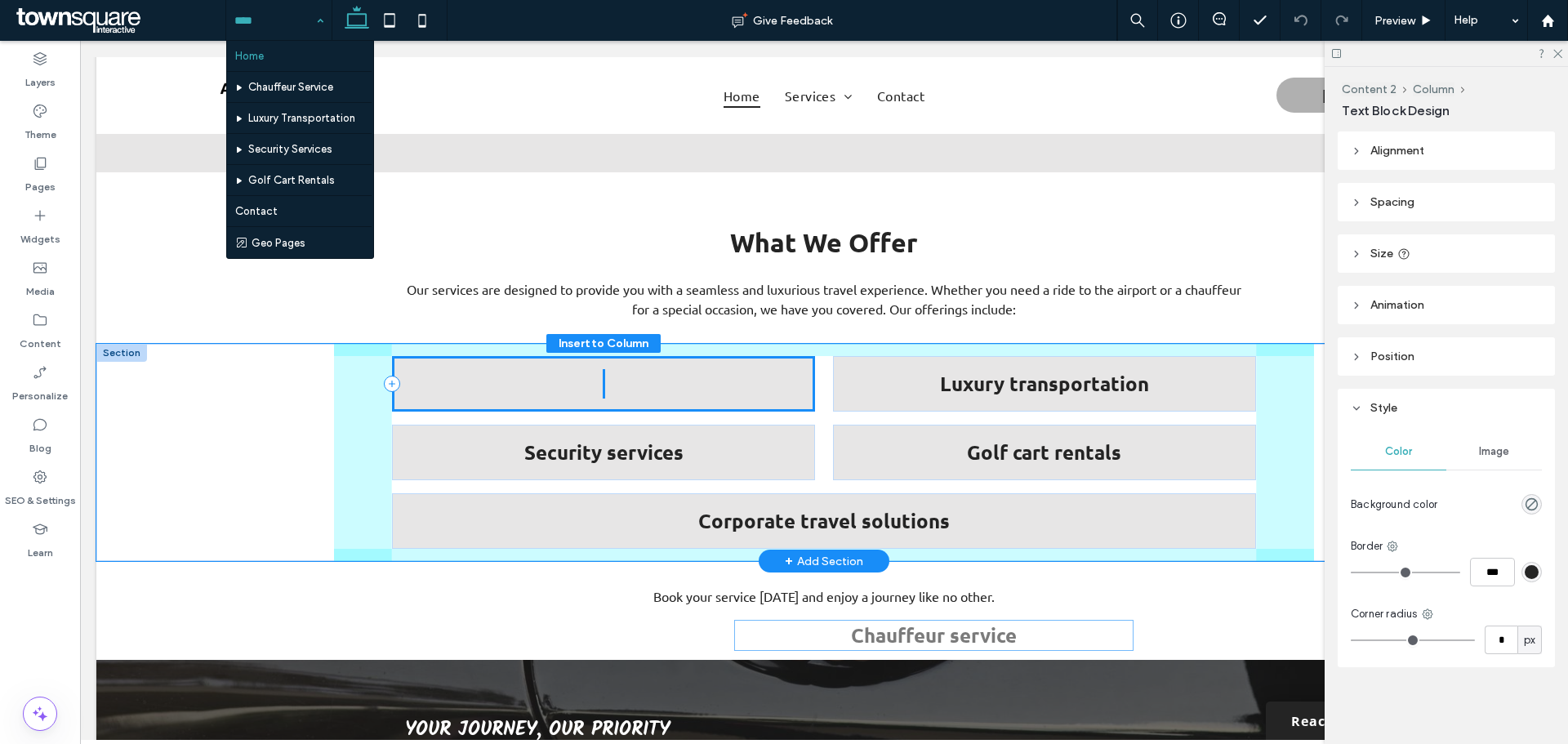
drag, startPoint x: 504, startPoint y: 318, endPoint x: 528, endPoint y: 320, distance: 24.1
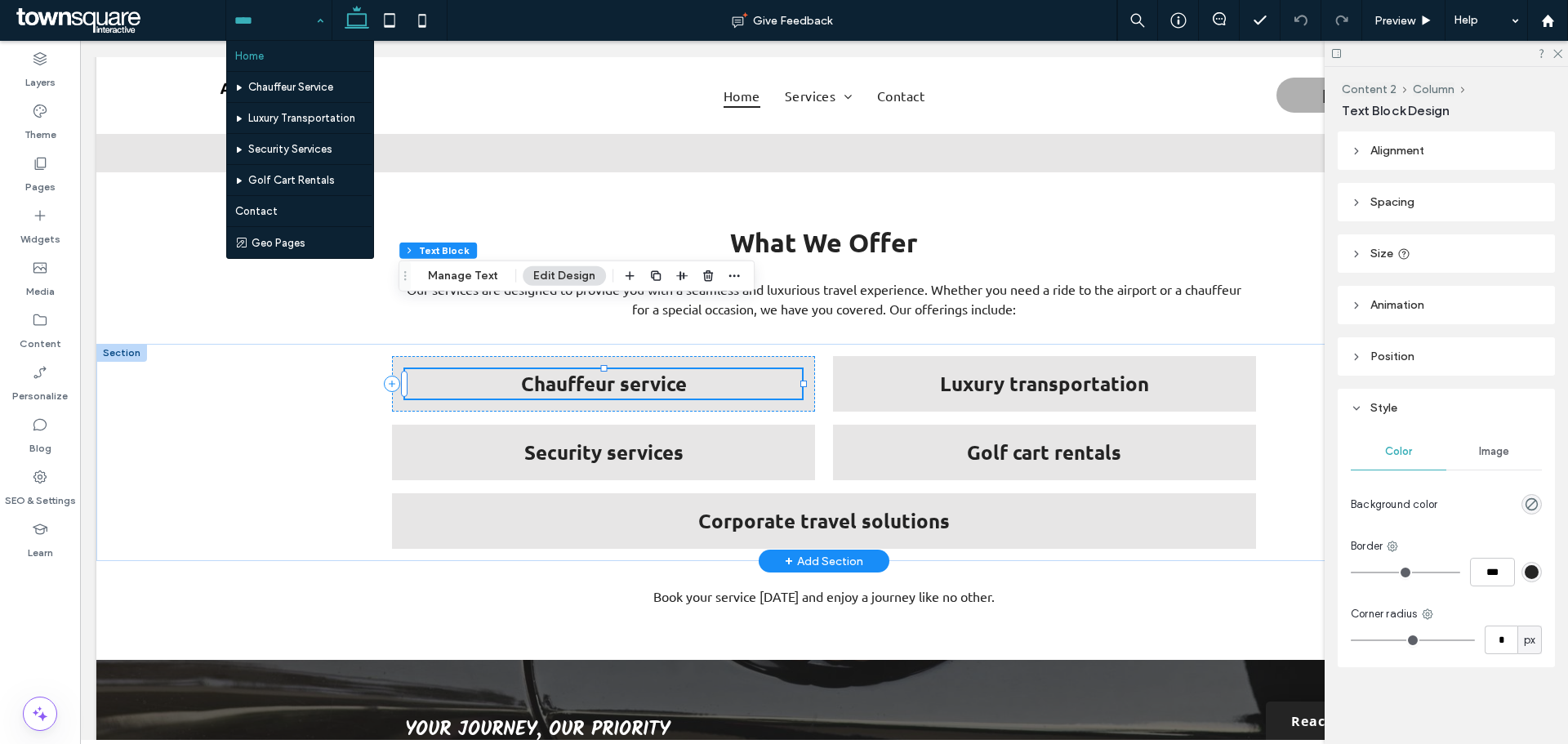
click at [556, 371] on strong "Chauffeur service" at bounding box center [603, 383] width 166 height 26
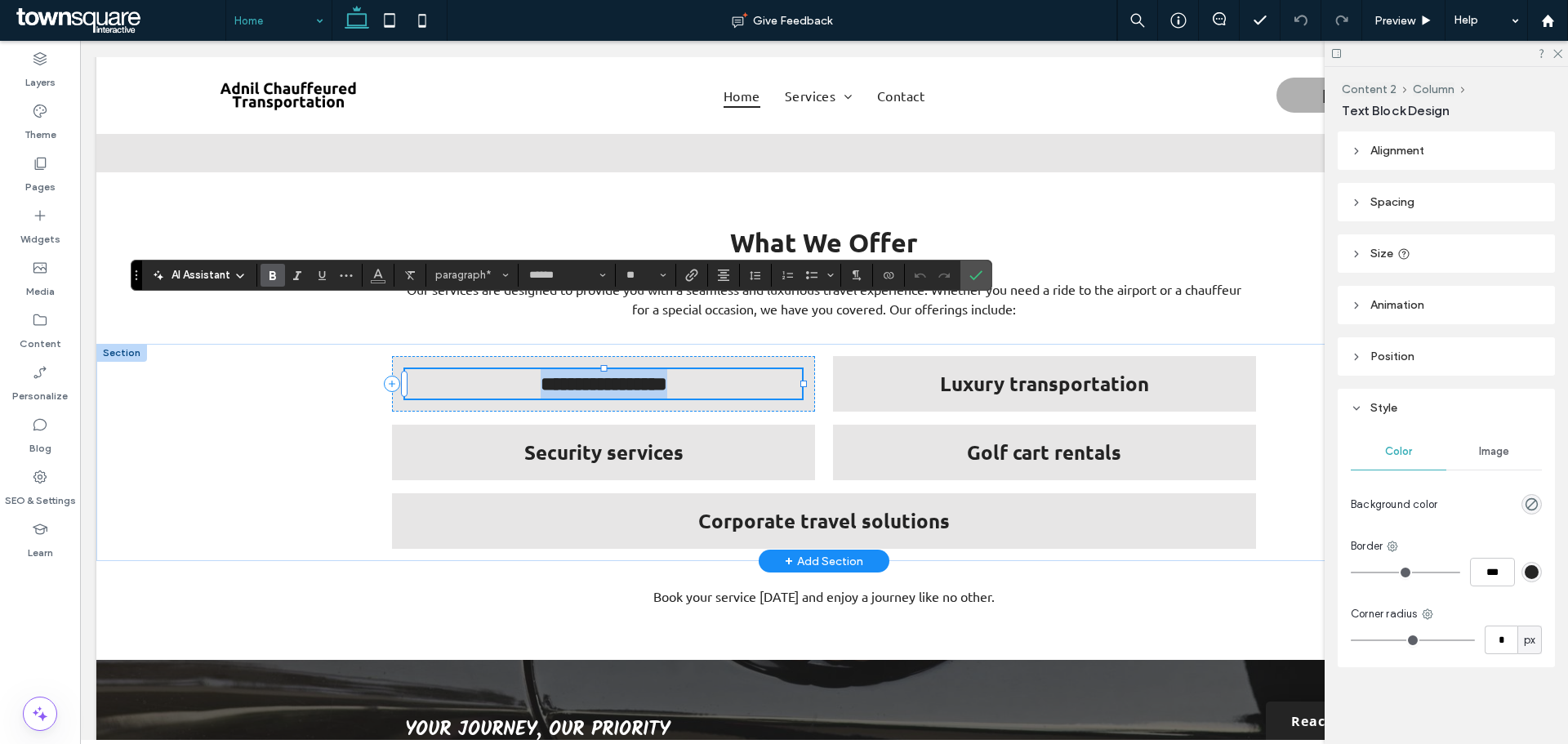
click at [556, 374] on strong "**********" at bounding box center [604, 383] width 127 height 20
click at [508, 369] on p "**********" at bounding box center [603, 383] width 397 height 29
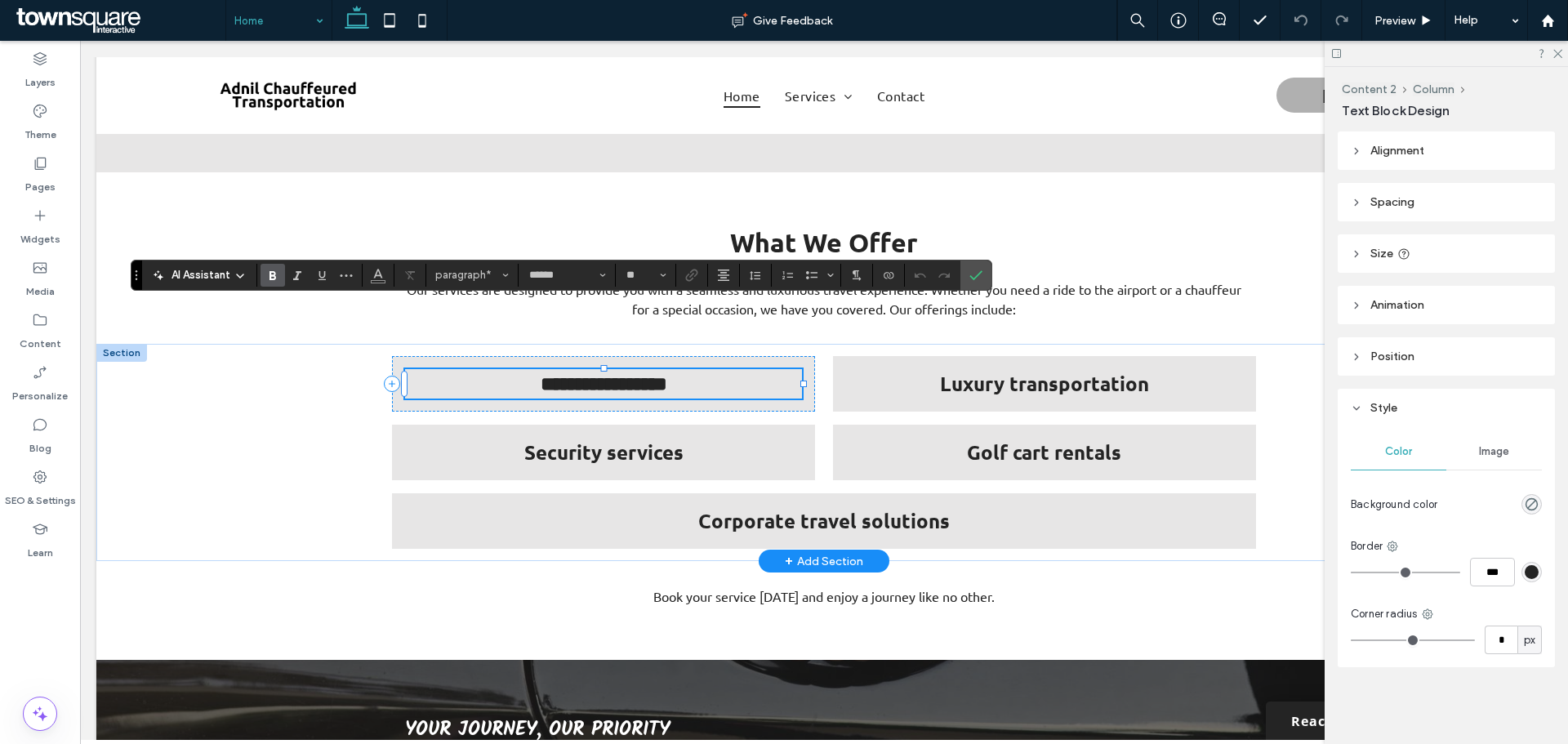
click at [541, 374] on strong "**********" at bounding box center [604, 383] width 127 height 20
copy strong "**********"
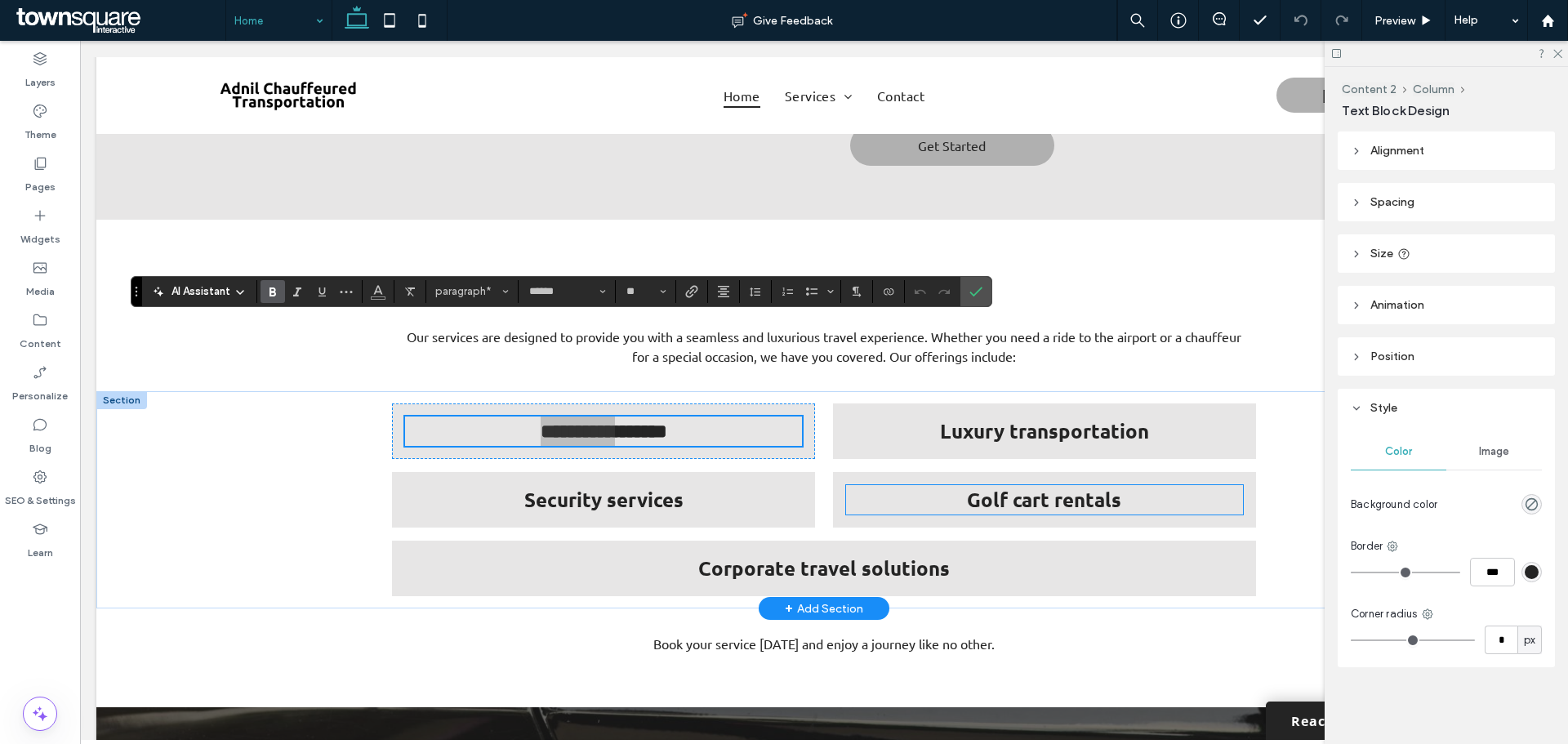
scroll to position [1306, 0]
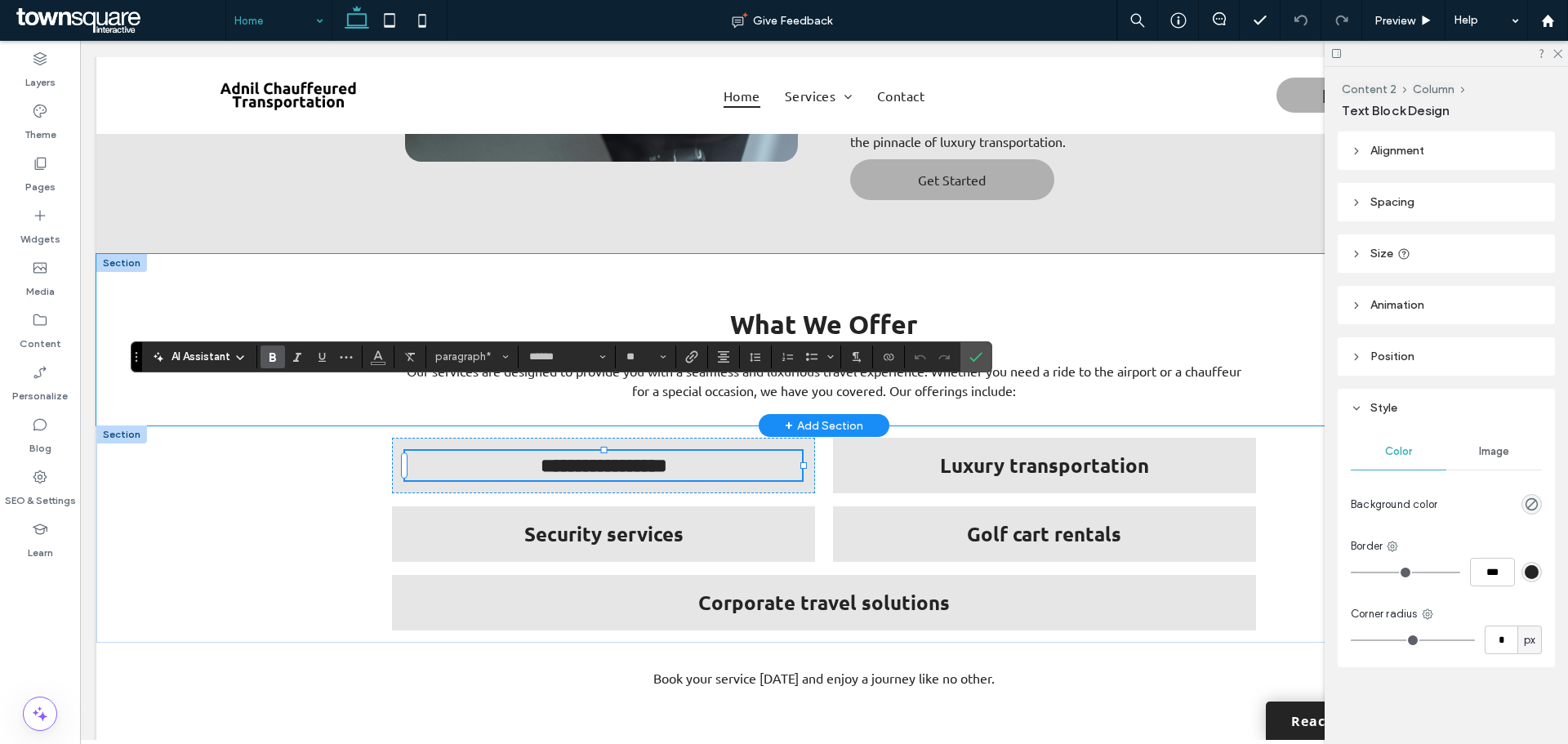
click at [913, 254] on div "What We Offer Our services are designed to provide you with a seamless and luxu…" at bounding box center [824, 339] width 980 height 171
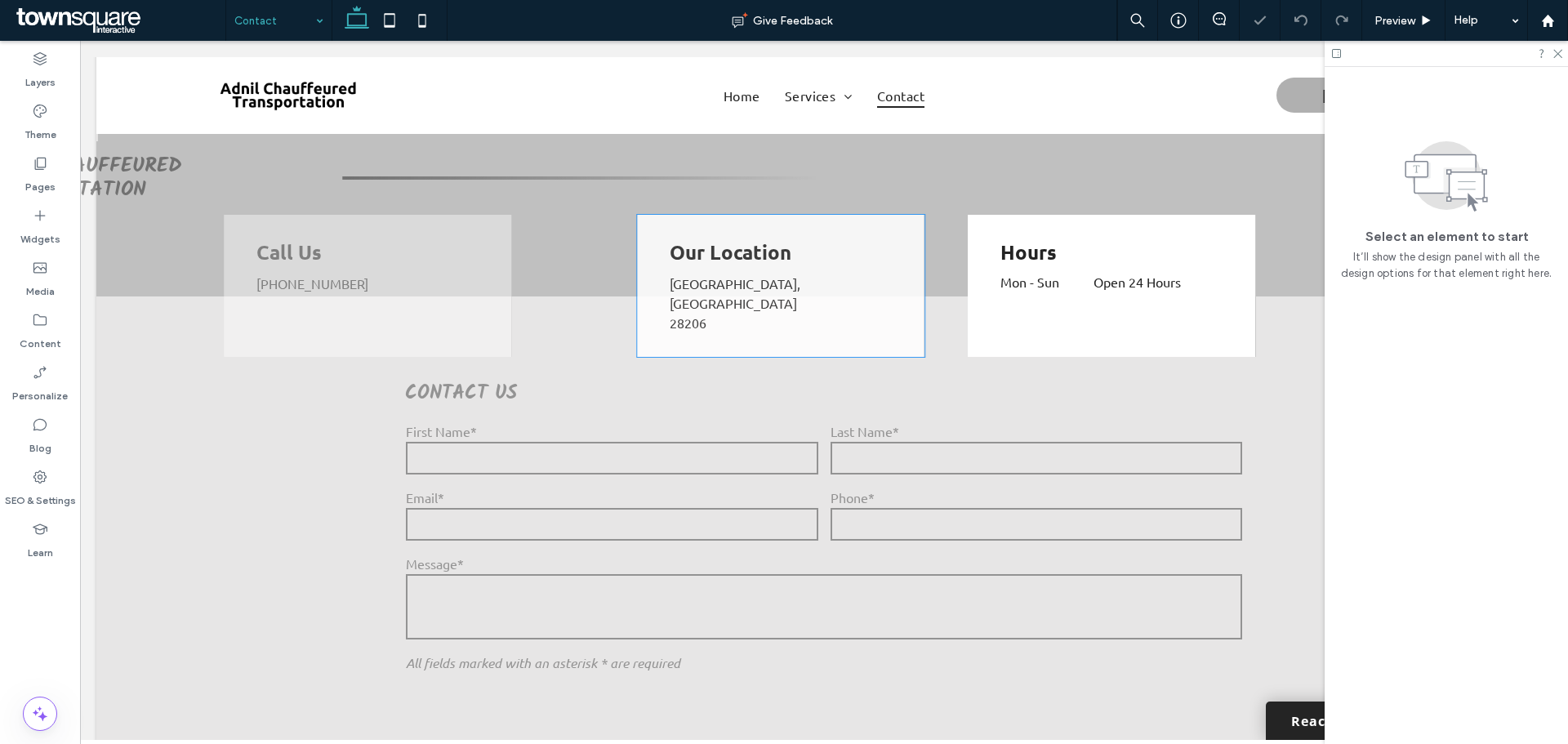
scroll to position [572, 0]
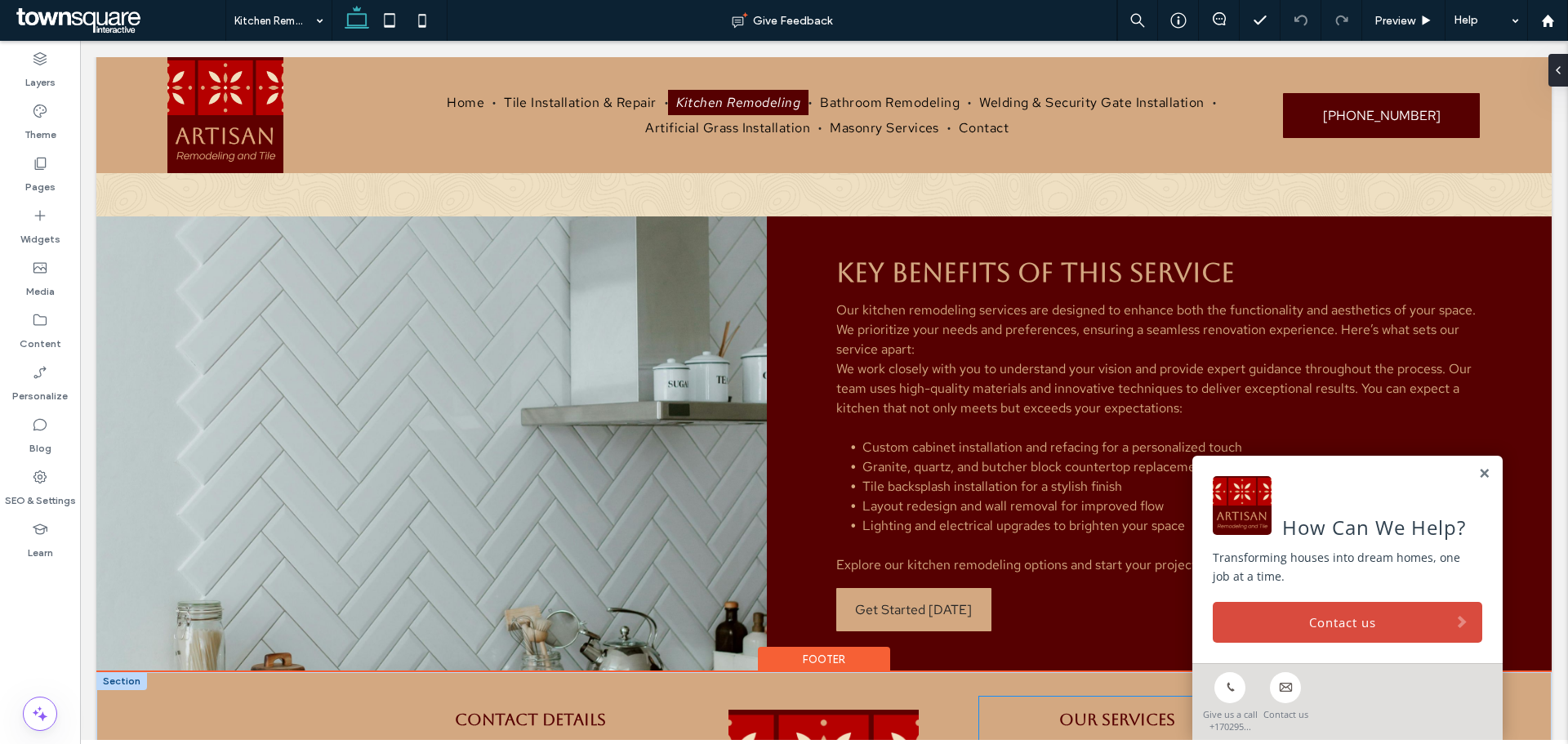
scroll to position [379, 0]
